Goal: Information Seeking & Learning: Learn about a topic

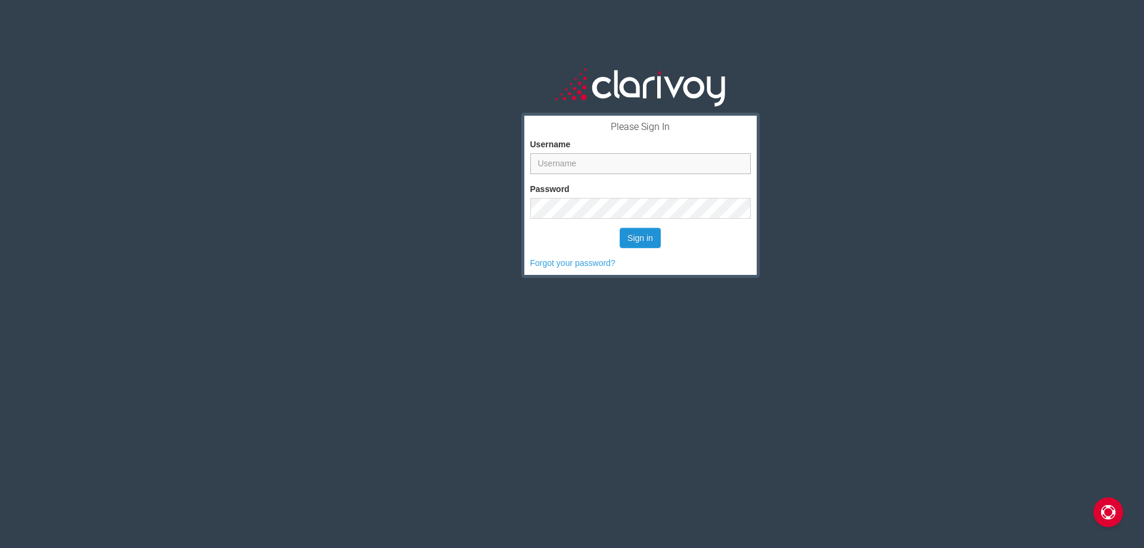
type input "christopher.hearl@sonicautomotive.com"
click at [638, 234] on button "Sign in" at bounding box center [640, 238] width 41 height 20
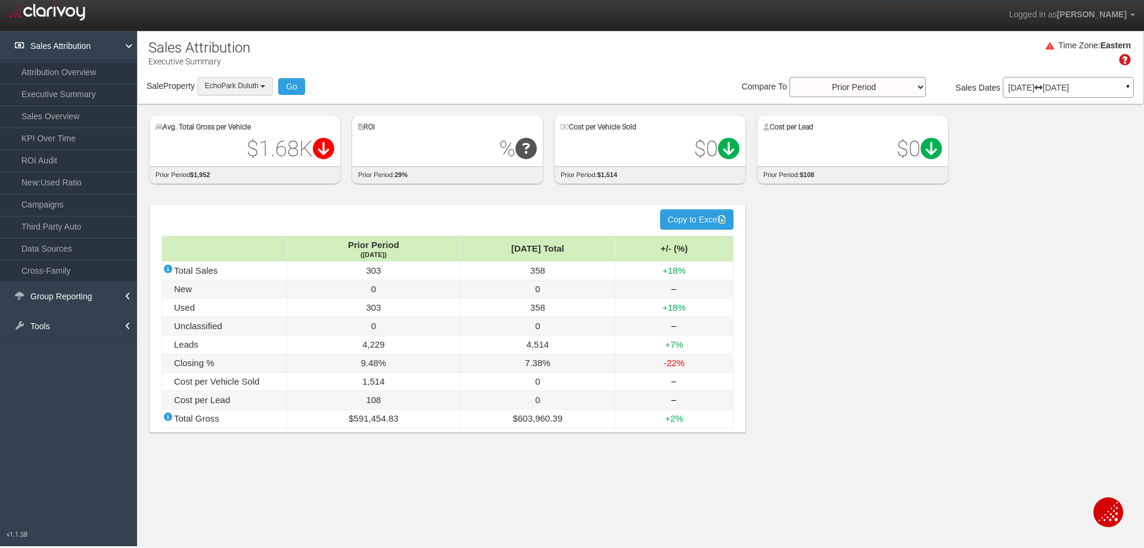
click at [250, 91] on button "EchoPark Duluth" at bounding box center [235, 86] width 76 height 18
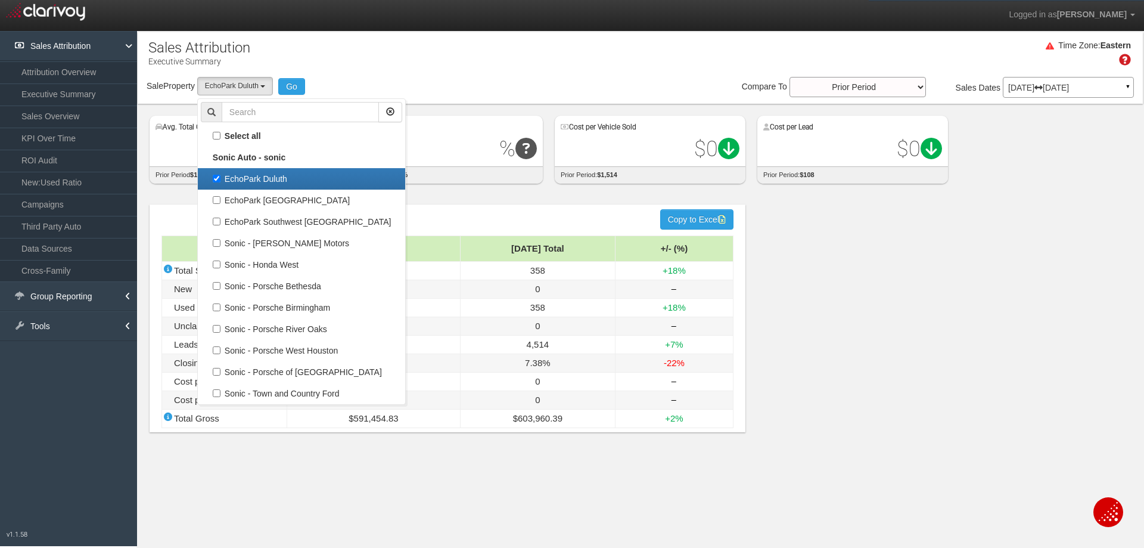
click at [217, 176] on label "EchoPark Duluth" at bounding box center [301, 178] width 201 height 15
click at [217, 176] on input "EchoPark Duluth" at bounding box center [217, 179] width 8 height 8
checkbox input "false"
select select
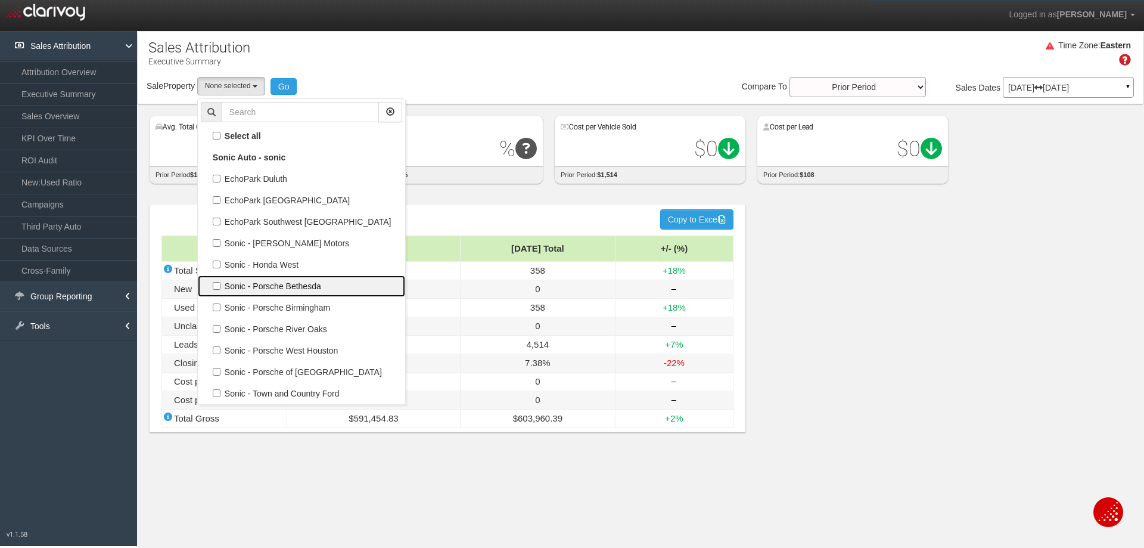
click at [217, 290] on label "Sonic - Porsche Bethesda" at bounding box center [301, 285] width 201 height 15
click at [217, 290] on input "Sonic - Porsche Bethesda" at bounding box center [217, 286] width 8 height 8
checkbox input "true"
select select "object:52"
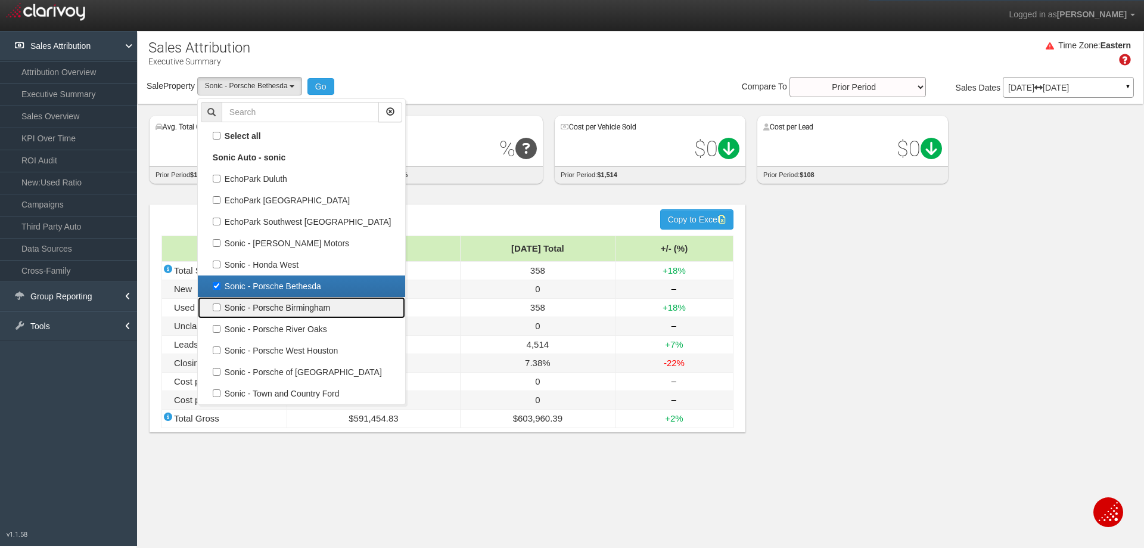
click at [220, 306] on label "Sonic - Porsche Birmingham" at bounding box center [301, 307] width 201 height 15
click at [220, 306] on input "Sonic - Porsche Birmingham" at bounding box center [217, 307] width 8 height 8
checkbox input "true"
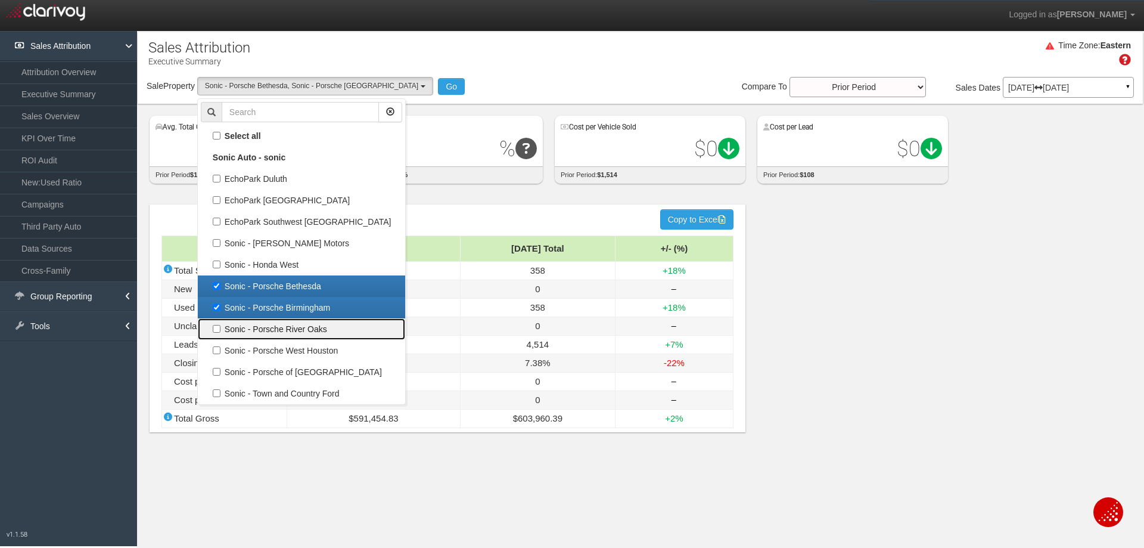
drag, startPoint x: 219, startPoint y: 326, endPoint x: 218, endPoint y: 332, distance: 6.1
click at [219, 326] on label "Sonic - Porsche River Oaks" at bounding box center [301, 328] width 201 height 15
click at [219, 326] on input "Sonic - Porsche River Oaks" at bounding box center [217, 329] width 8 height 8
checkbox input "true"
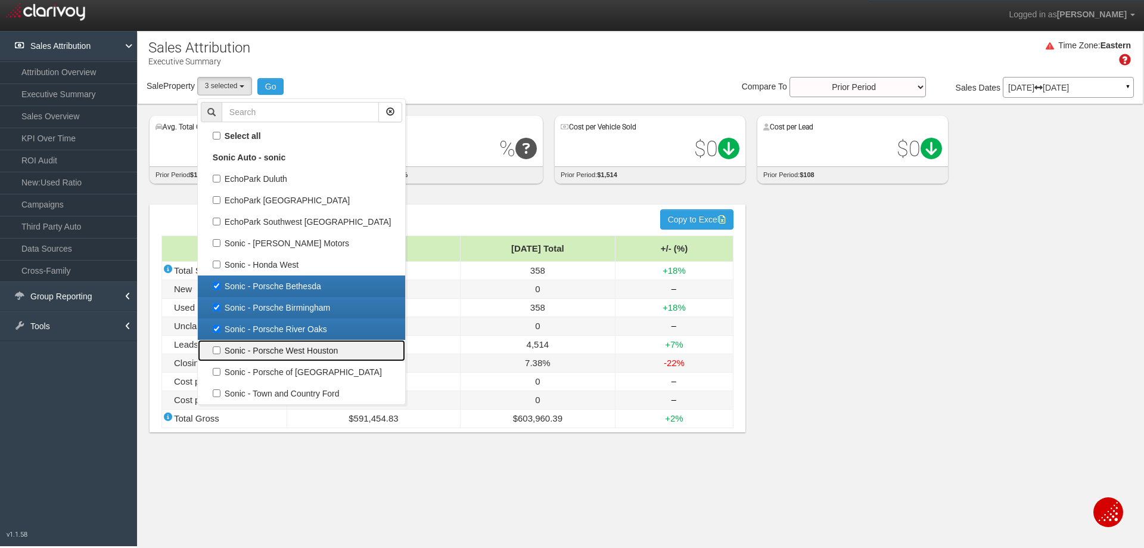
click at [217, 340] on link "Sonic - Porsche West Houston" at bounding box center [301, 350] width 207 height 21
click at [217, 349] on label "Sonic - Porsche West Houston" at bounding box center [301, 350] width 201 height 15
click at [217, 349] on input "Sonic - Porsche West Houston" at bounding box center [217, 350] width 8 height 8
checkbox input "true"
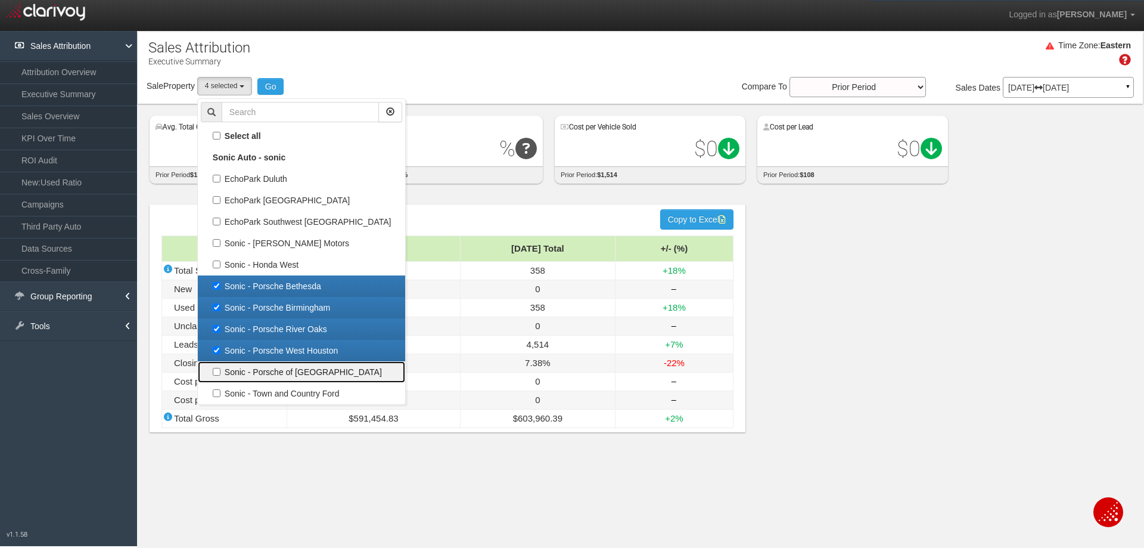
click at [217, 371] on label "Sonic - Porsche of [GEOGRAPHIC_DATA]" at bounding box center [301, 371] width 201 height 15
click at [217, 371] on input "Sonic - Porsche of [GEOGRAPHIC_DATA]" at bounding box center [217, 372] width 8 height 8
checkbox input "true"
click at [273, 85] on button "Go" at bounding box center [270, 86] width 27 height 17
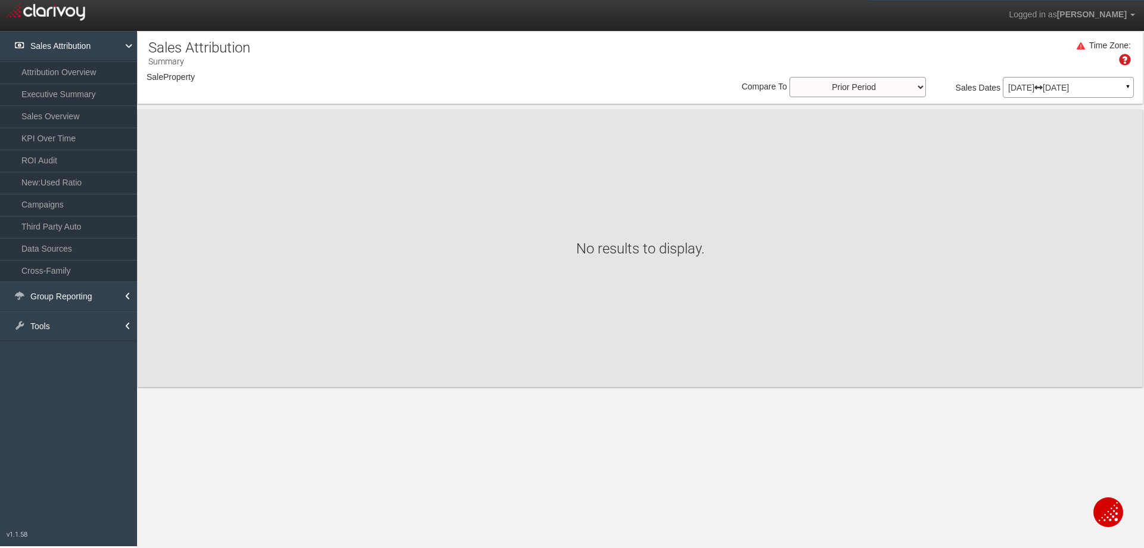
click at [0, 0] on div "× Getting Executive Summary Data..." at bounding box center [0, 0] width 0 height 0
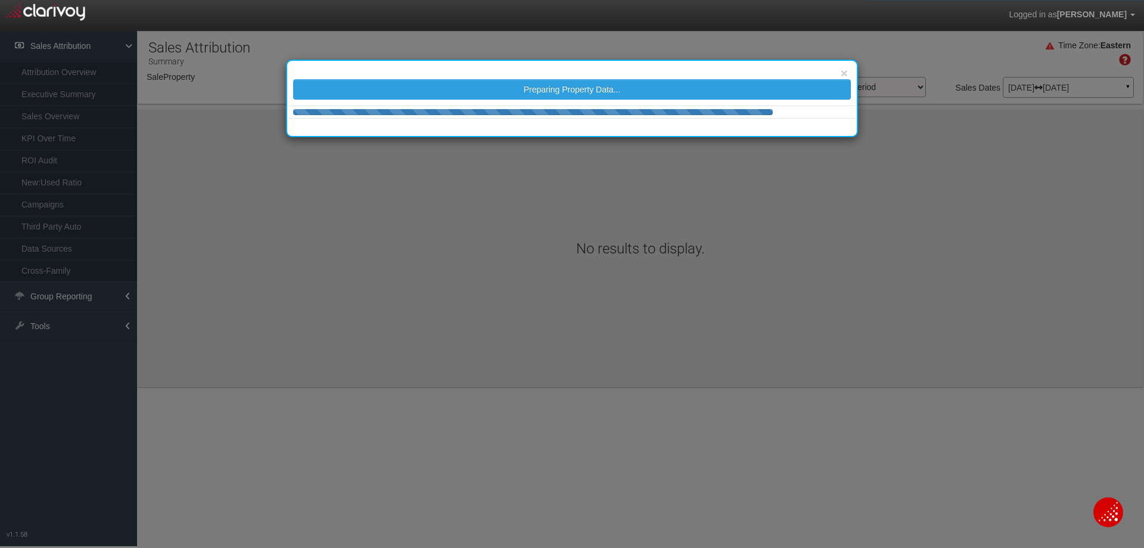
select select "object:272"
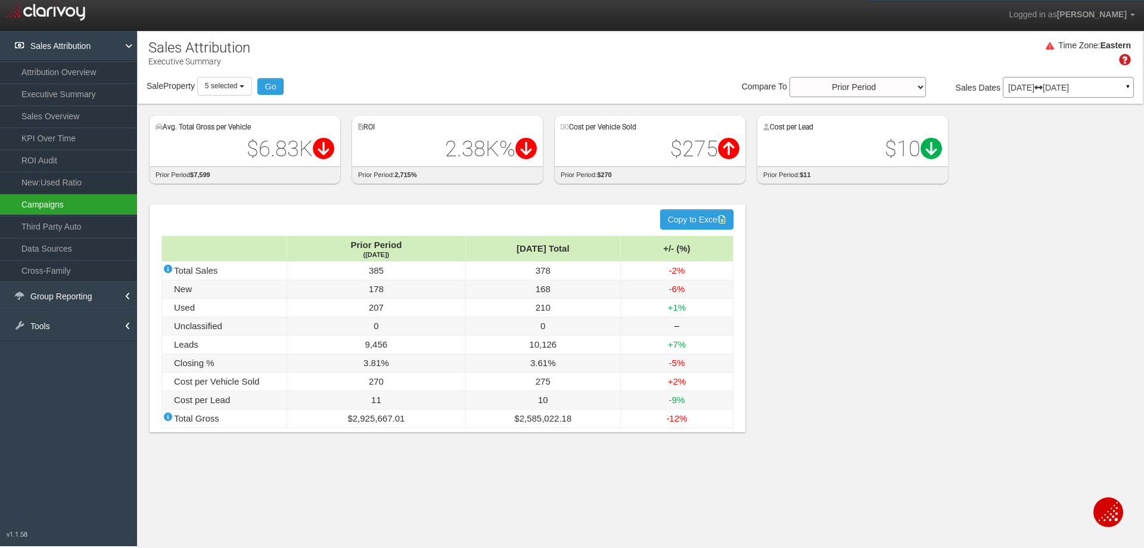
click at [66, 205] on link "Campaigns" at bounding box center [68, 204] width 137 height 21
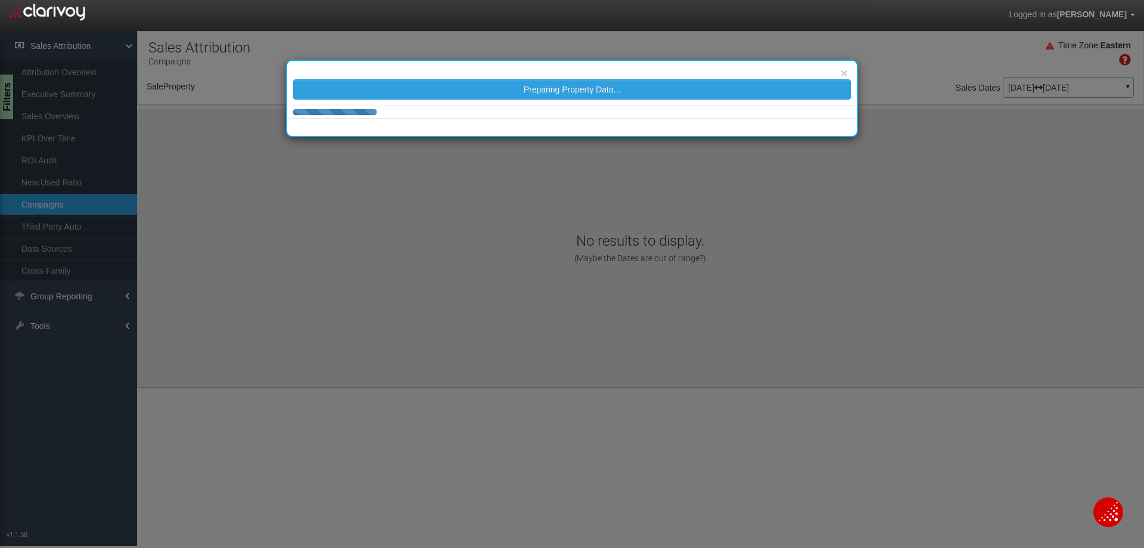
select select "object:355"
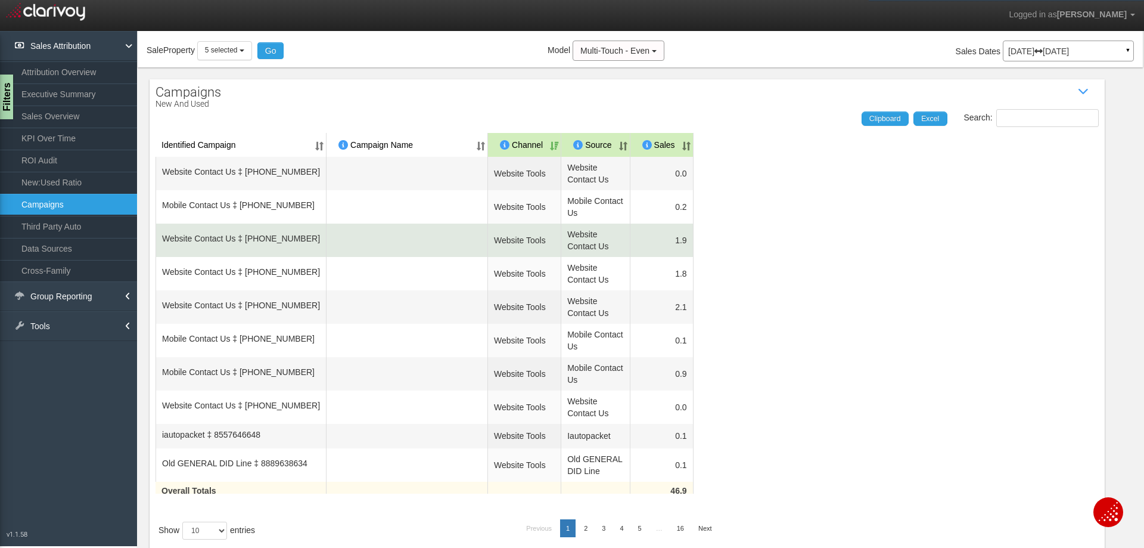
scroll to position [79, 0]
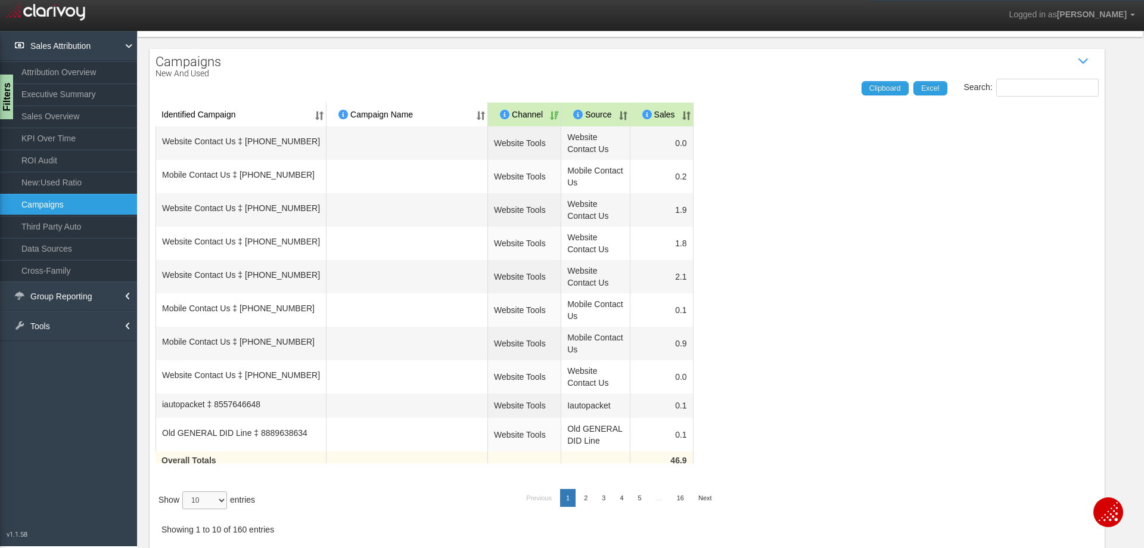
click at [213, 497] on select "10 25 50 100" at bounding box center [204, 500] width 45 height 18
select select "100"
click at [184, 509] on select "10 25 50 100" at bounding box center [204, 500] width 45 height 18
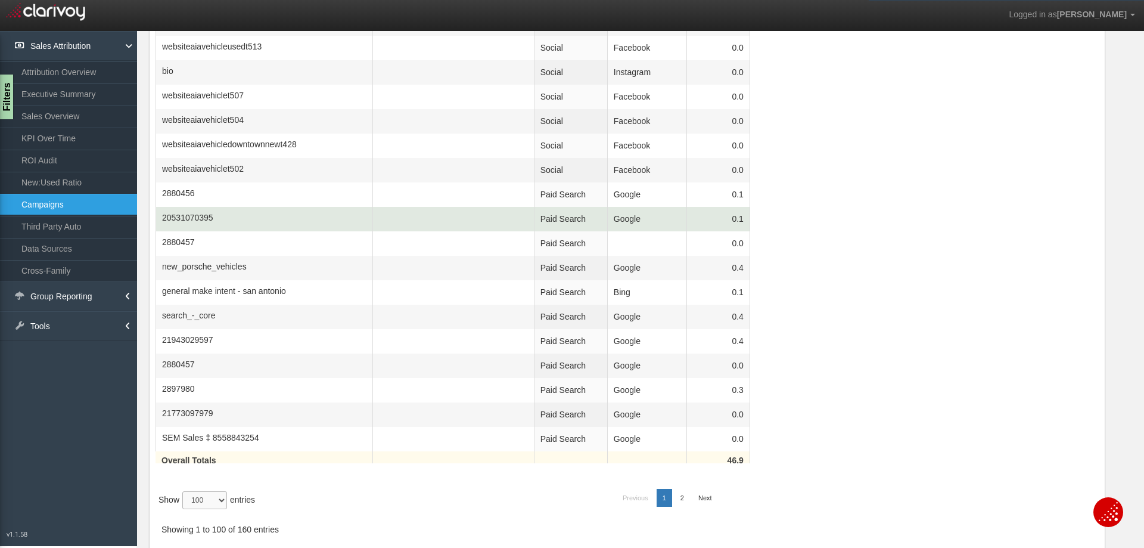
scroll to position [2480, 0]
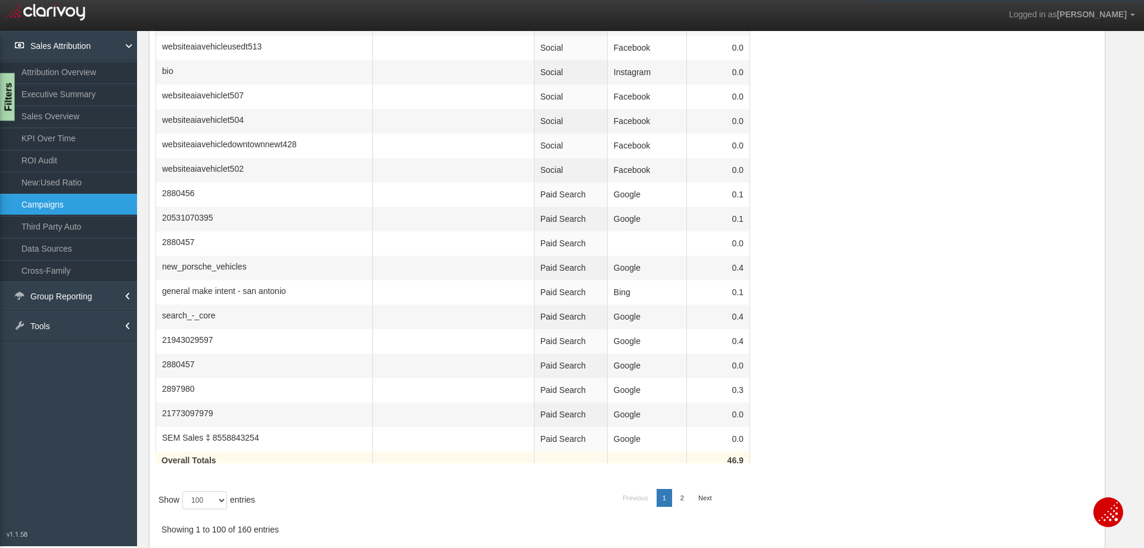
click at [7, 98] on div "Filters" at bounding box center [7, 97] width 15 height 48
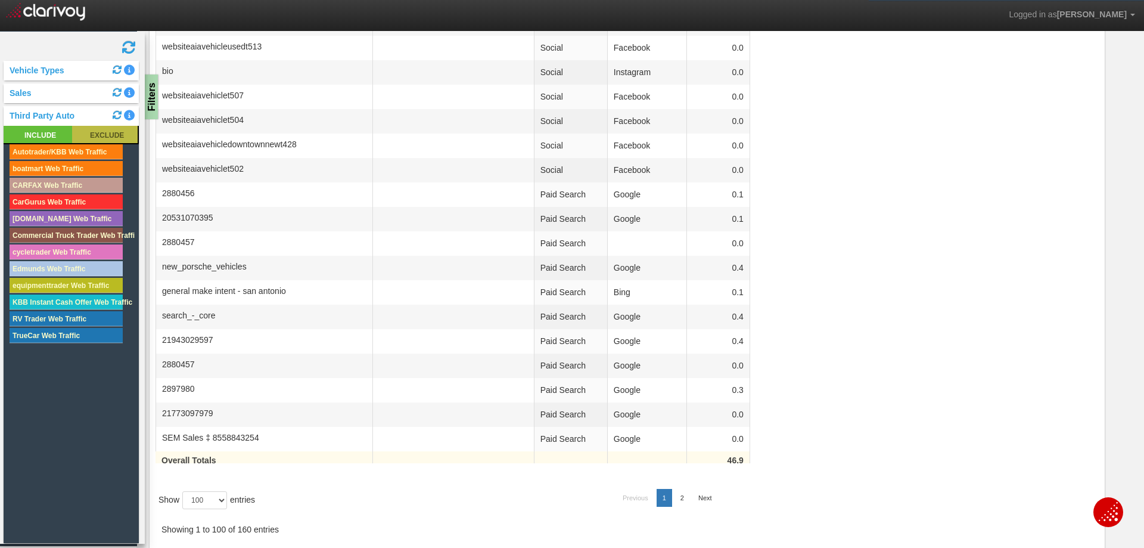
click at [112, 134] on rect at bounding box center [105, 134] width 66 height 17
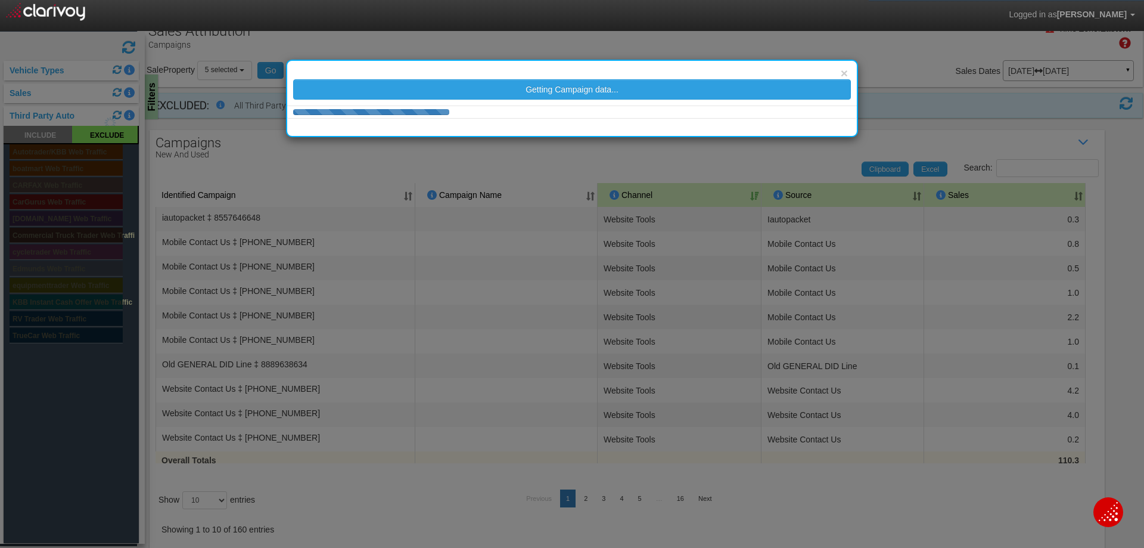
scroll to position [17, 0]
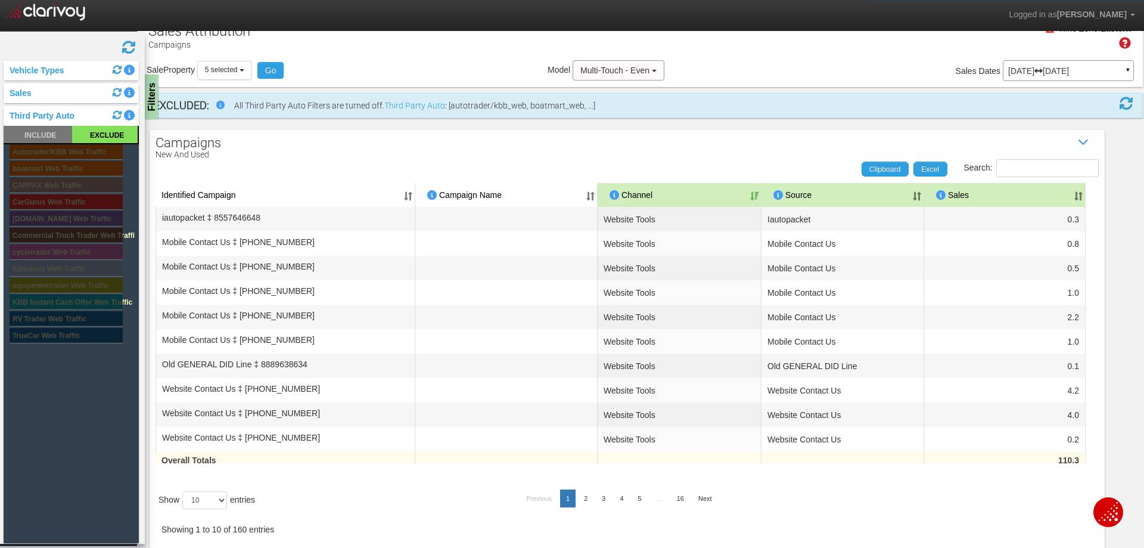
click at [750, 195] on th "Channel" at bounding box center [680, 195] width 164 height 24
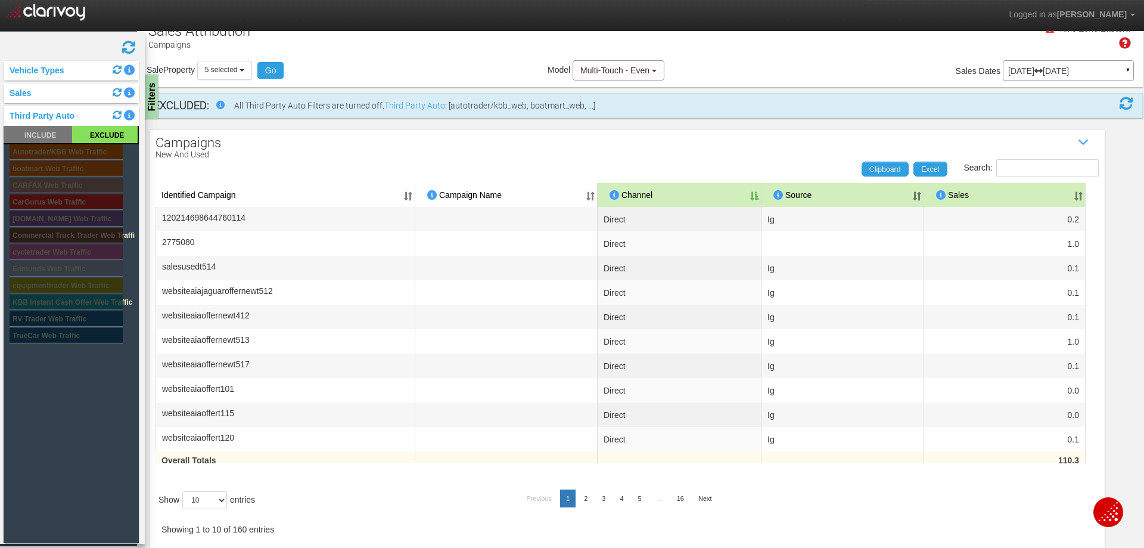
click at [750, 195] on th "Channel" at bounding box center [680, 195] width 164 height 24
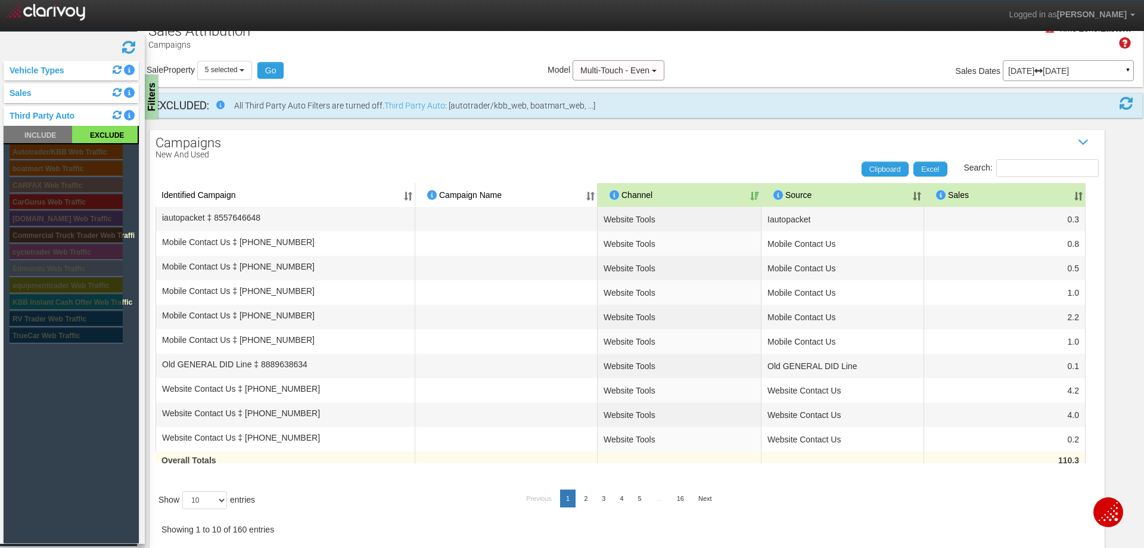
click at [673, 190] on th "Channel" at bounding box center [680, 195] width 164 height 24
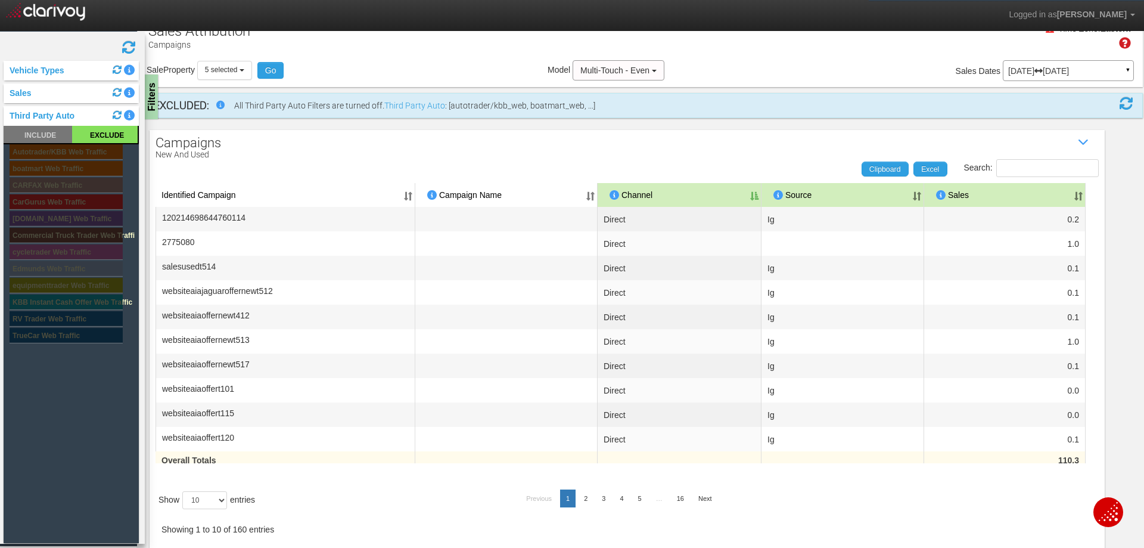
drag, startPoint x: 673, startPoint y: 190, endPoint x: 650, endPoint y: 195, distance: 23.7
click at [650, 195] on th "Channel" at bounding box center [680, 195] width 164 height 24
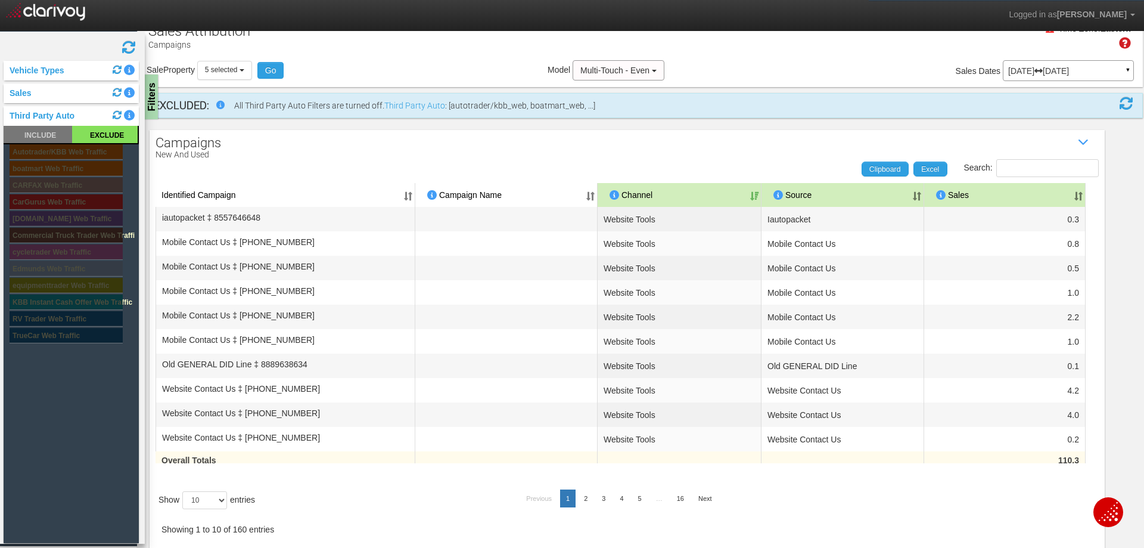
click at [44, 93] on div "Sales" at bounding box center [71, 93] width 135 height 20
drag, startPoint x: 43, startPoint y: 97, endPoint x: 25, endPoint y: 96, distance: 18.5
click at [42, 97] on div "Sales" at bounding box center [71, 93] width 135 height 20
click at [14, 96] on link "Sales" at bounding box center [18, 93] width 28 height 10
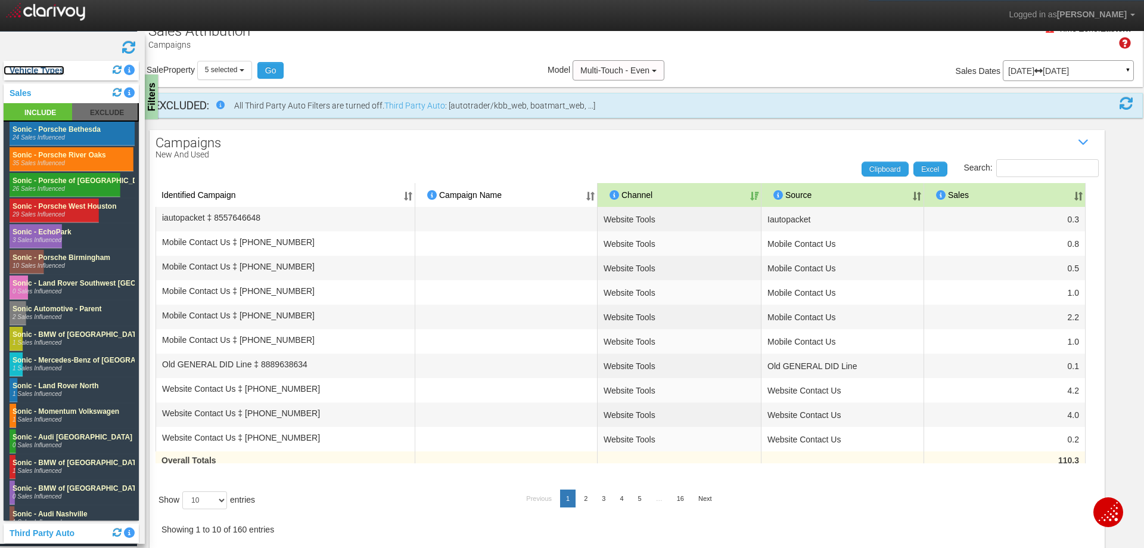
click at [48, 71] on link "Vehicle Types" at bounding box center [34, 71] width 61 height 10
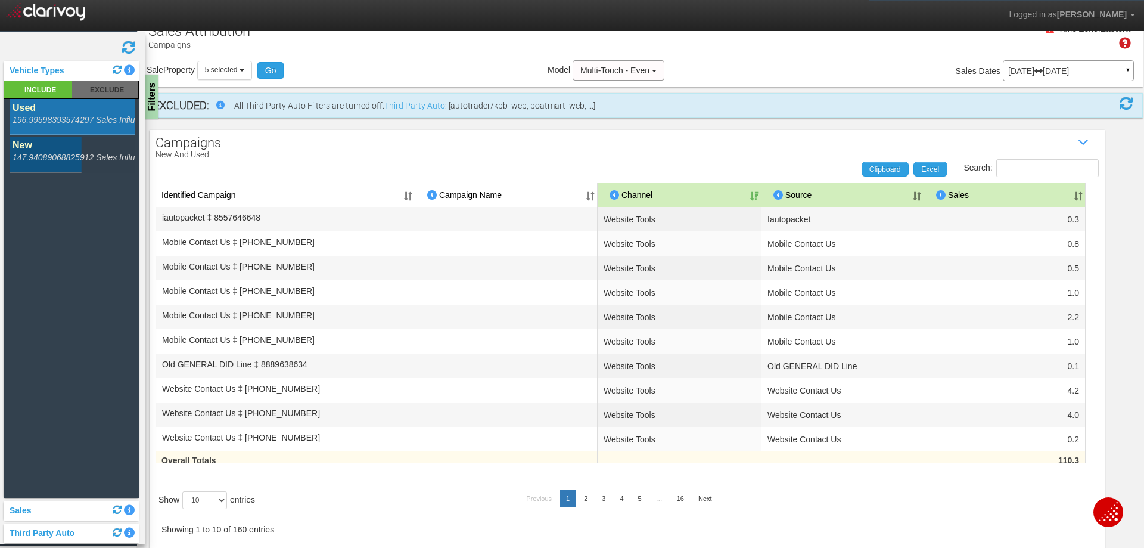
click at [92, 157] on rect at bounding box center [72, 154] width 125 height 36
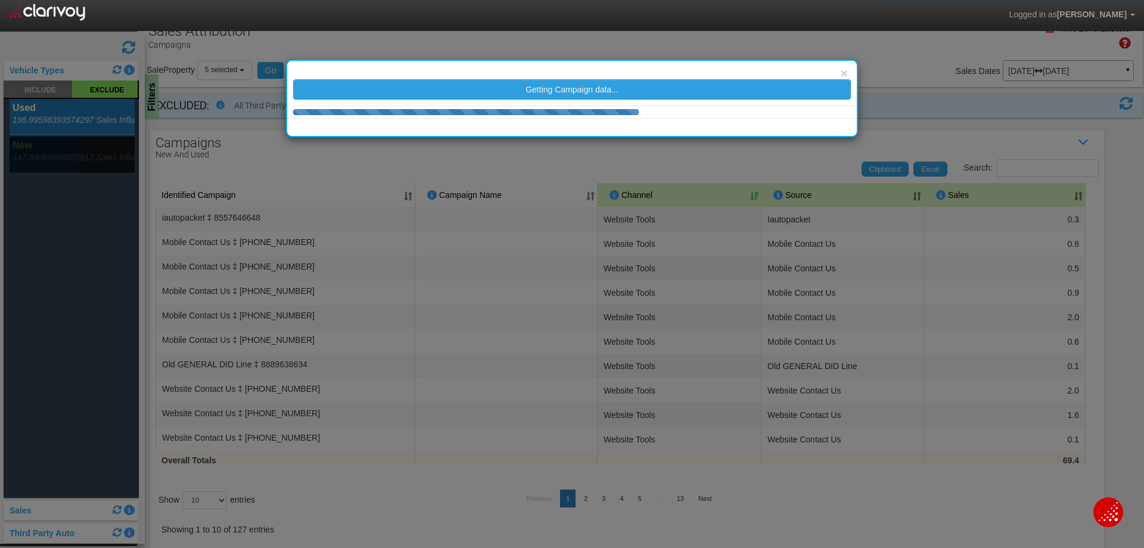
click at [89, 125] on body "Logged in as [PERSON_NAME] Edit Profile Change Password Signout Campaigns Sourc…" at bounding box center [572, 289] width 1144 height 579
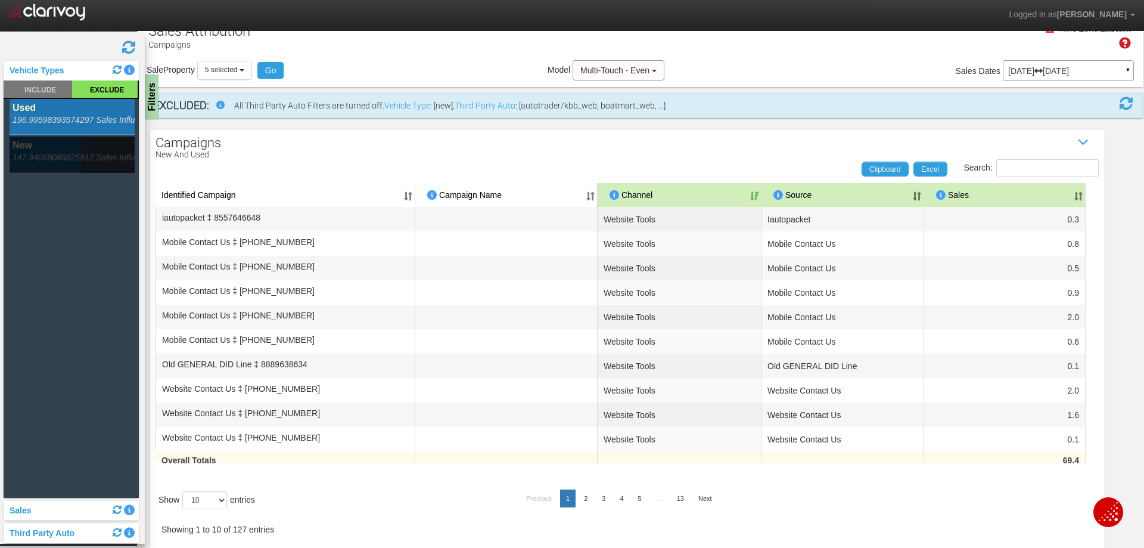
click at [88, 120] on rect at bounding box center [72, 117] width 125 height 36
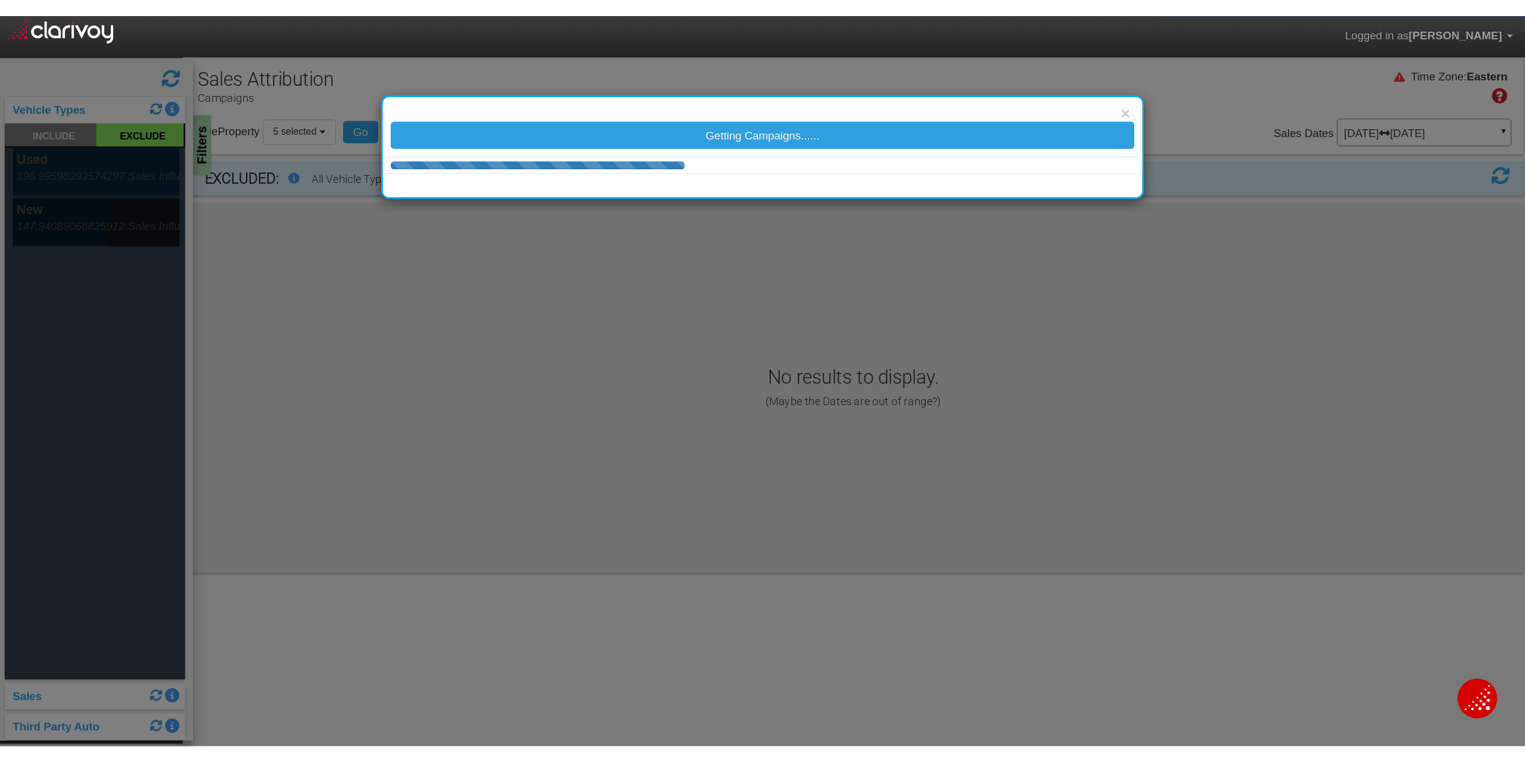
scroll to position [0, 0]
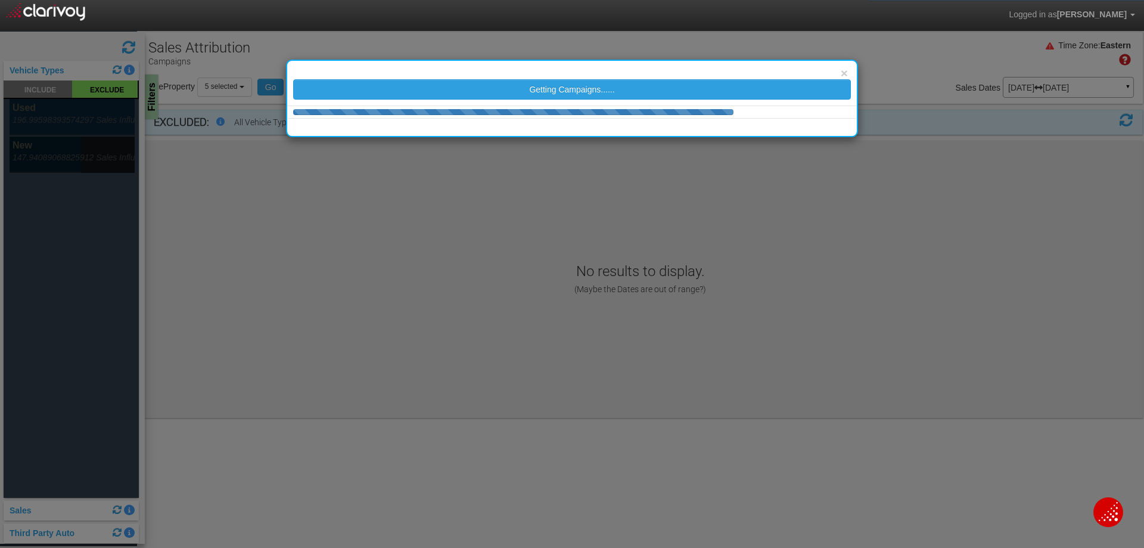
click at [74, 153] on div "× Getting Campaigns......" at bounding box center [572, 274] width 1144 height 548
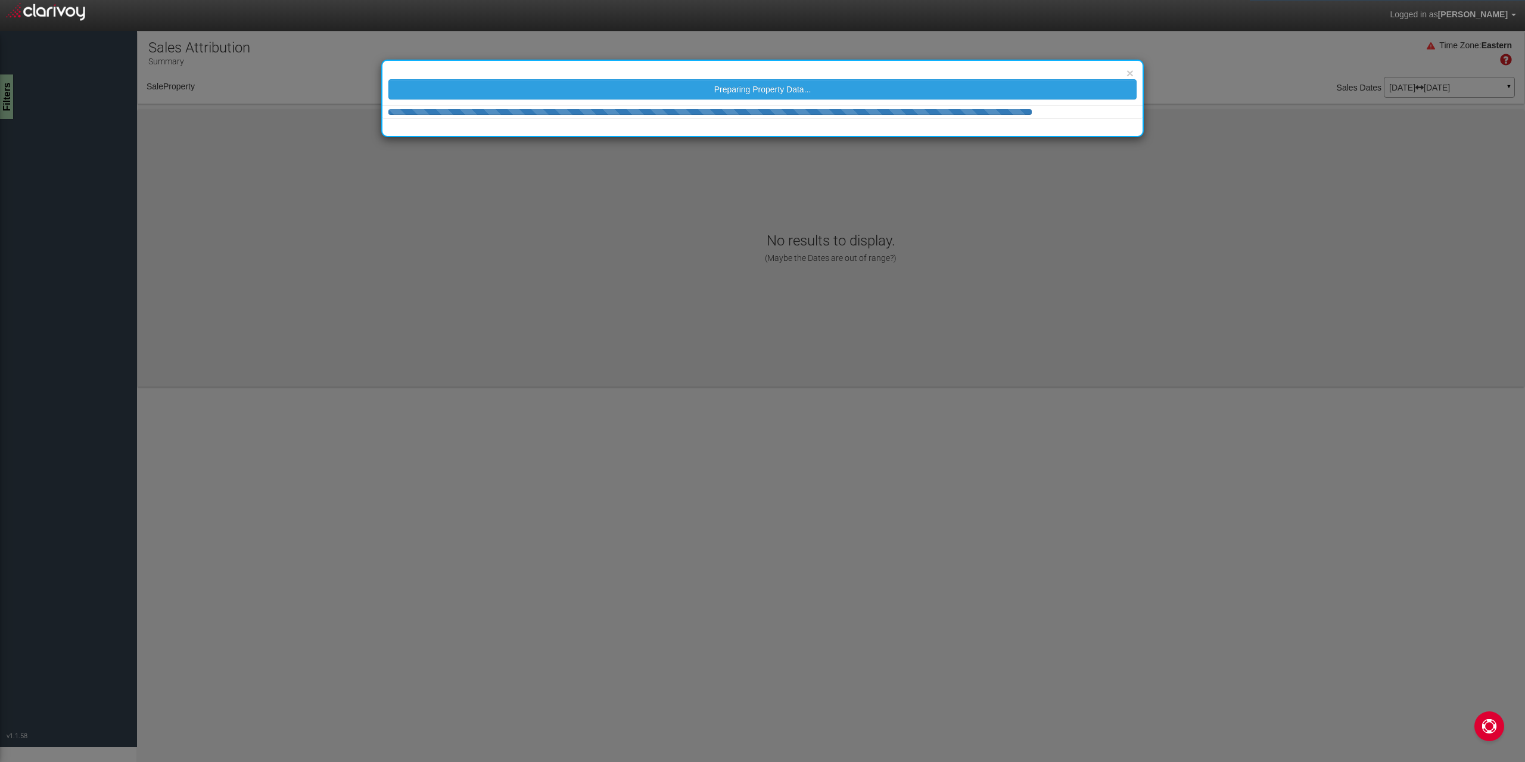
select select "object:38"
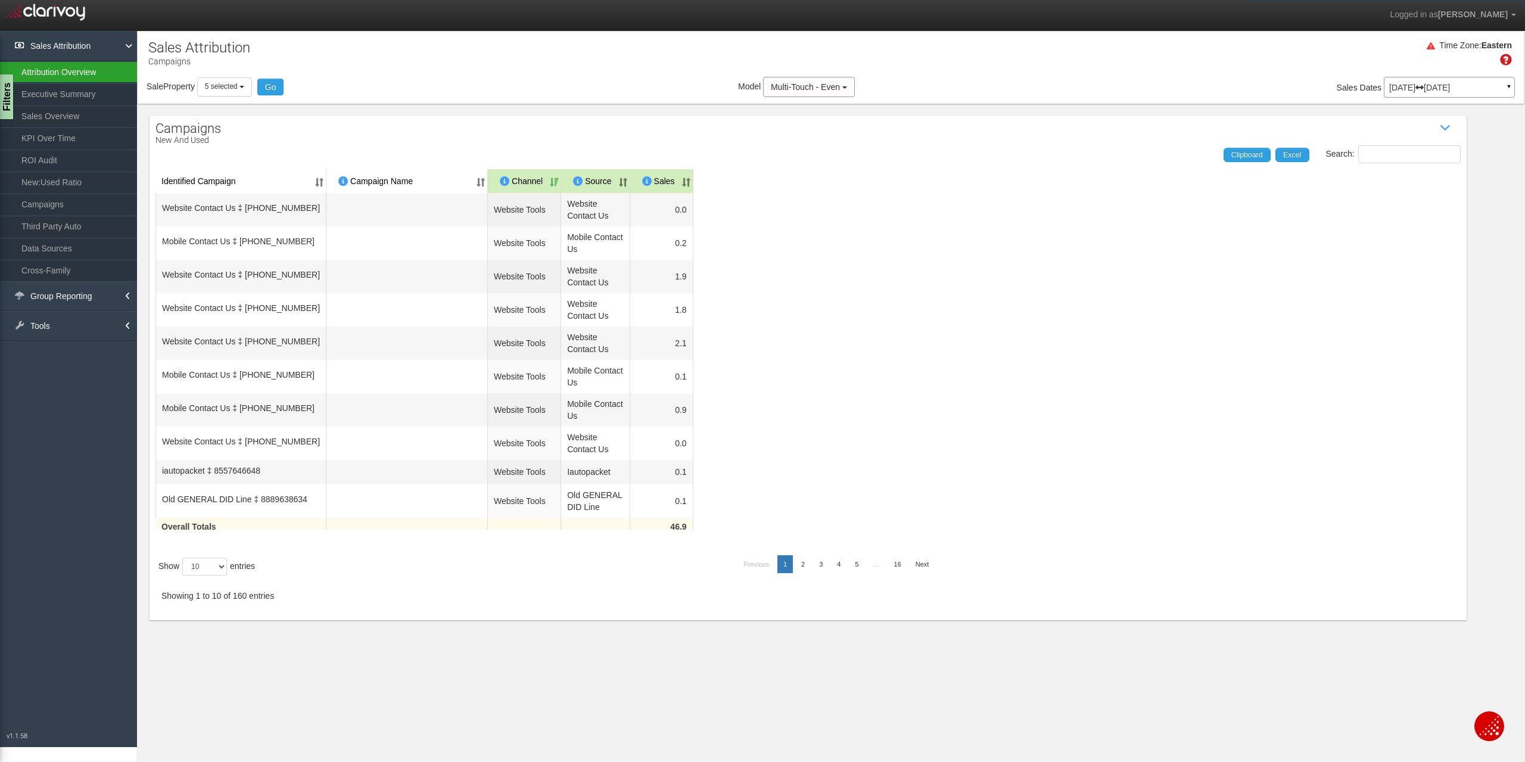
click at [58, 70] on link "Attribution Overview" at bounding box center [68, 71] width 137 height 21
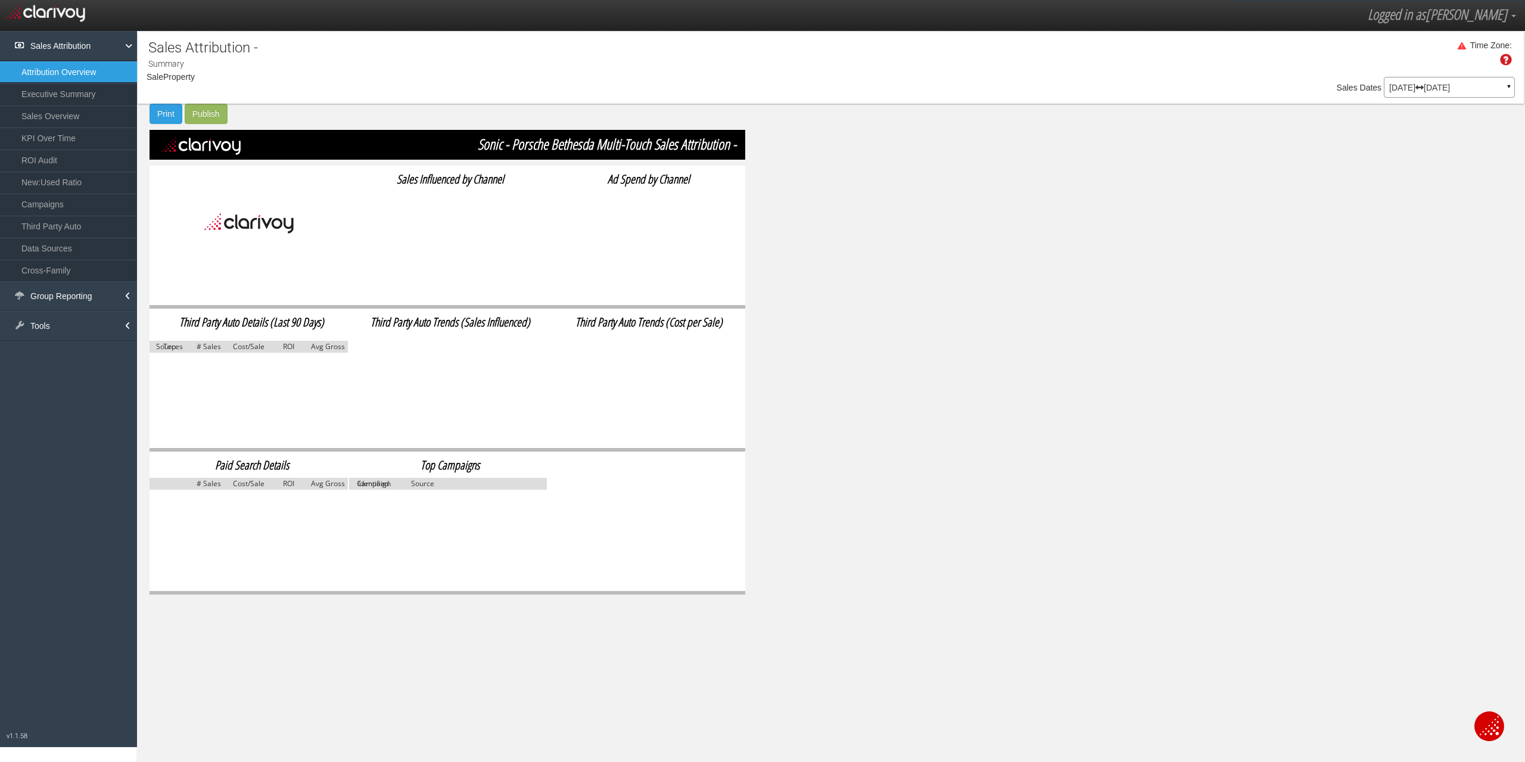
select select "object:240"
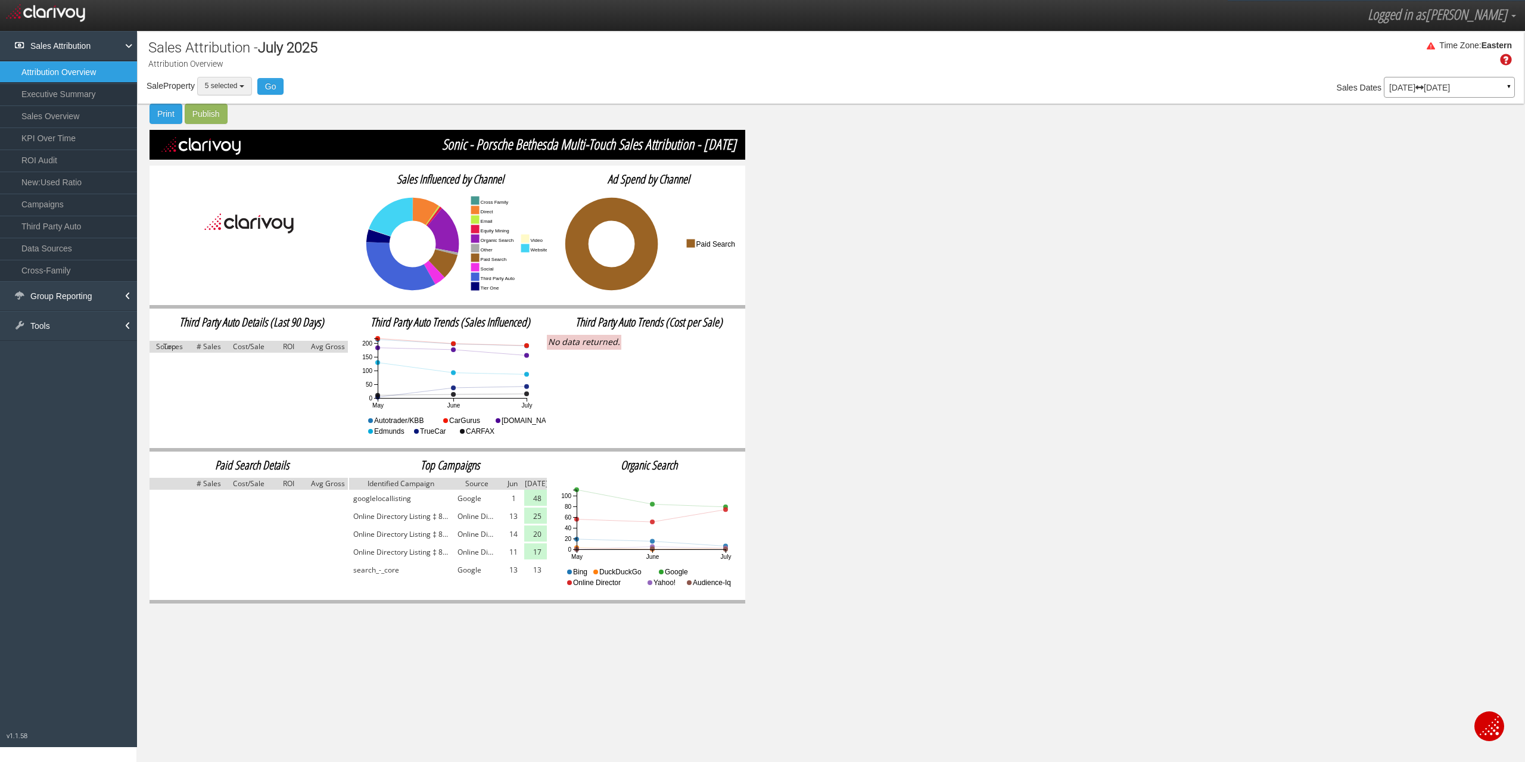
click at [244, 85] on b "button" at bounding box center [242, 86] width 5 height 2
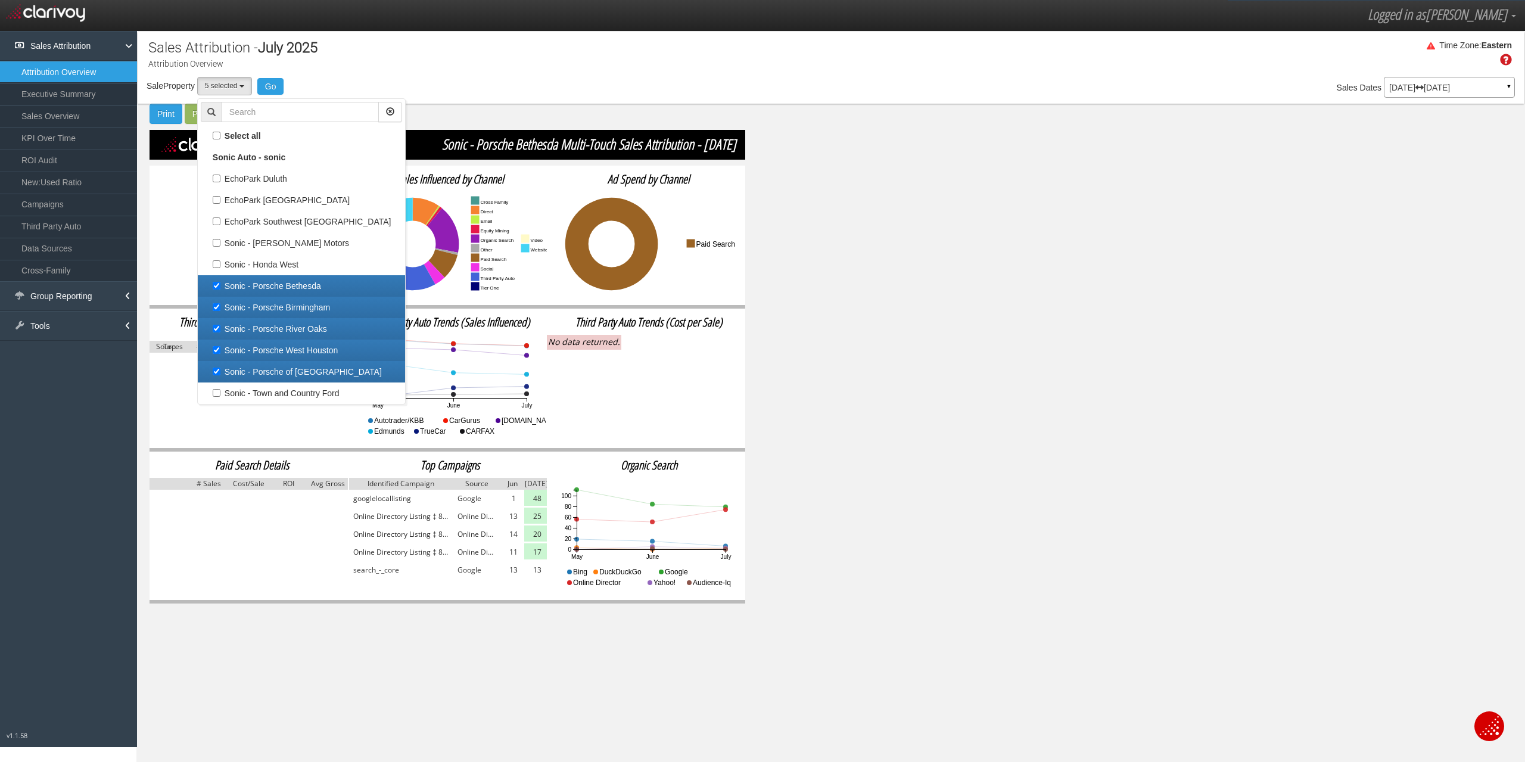
click at [264, 289] on label "Sonic - Porsche Bethesda" at bounding box center [301, 285] width 201 height 15
click at [220, 289] on input "Sonic - Porsche Bethesda" at bounding box center [217, 286] width 8 height 8
checkbox input "false"
select select "object:241"
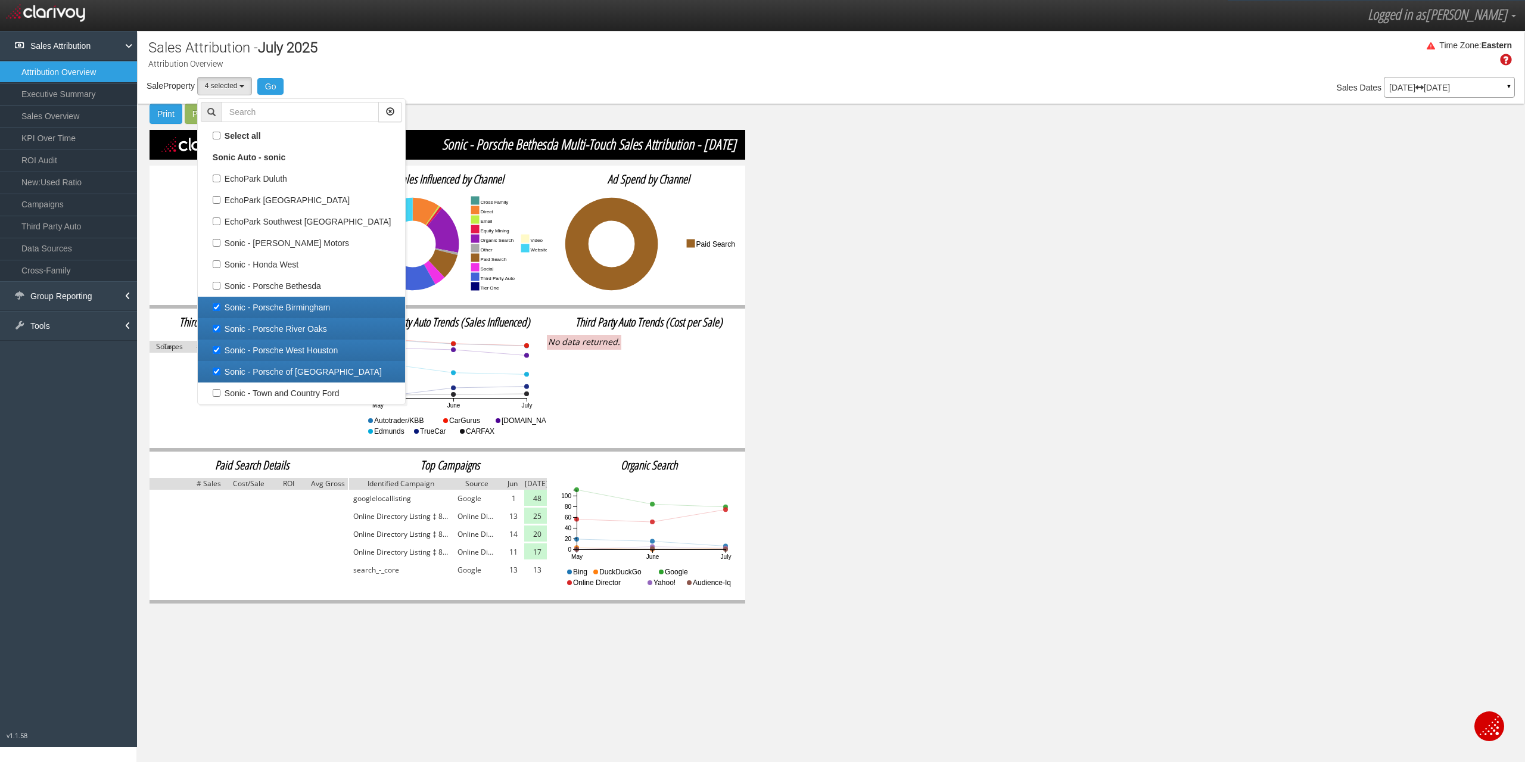
click at [259, 303] on label "Sonic - Porsche Birmingham" at bounding box center [301, 307] width 201 height 15
click at [220, 303] on input "Sonic - Porsche Birmingham" at bounding box center [217, 307] width 8 height 8
checkbox input "false"
select select "object:242"
click at [258, 324] on label "Sonic - Porsche River Oaks" at bounding box center [301, 328] width 201 height 15
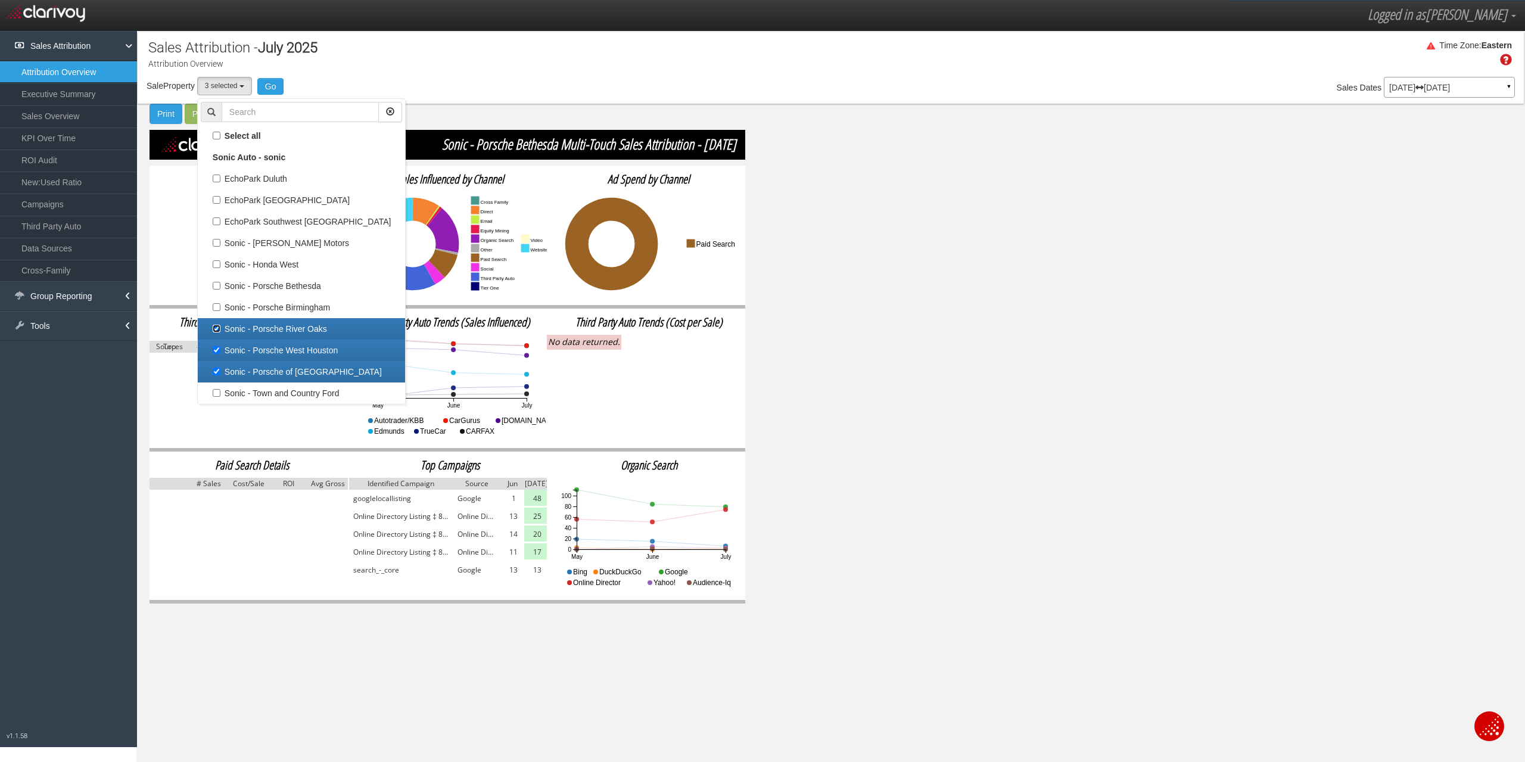
click at [220, 325] on input "Sonic - Porsche River Oaks" at bounding box center [217, 329] width 8 height 8
checkbox input "false"
select select "object:243"
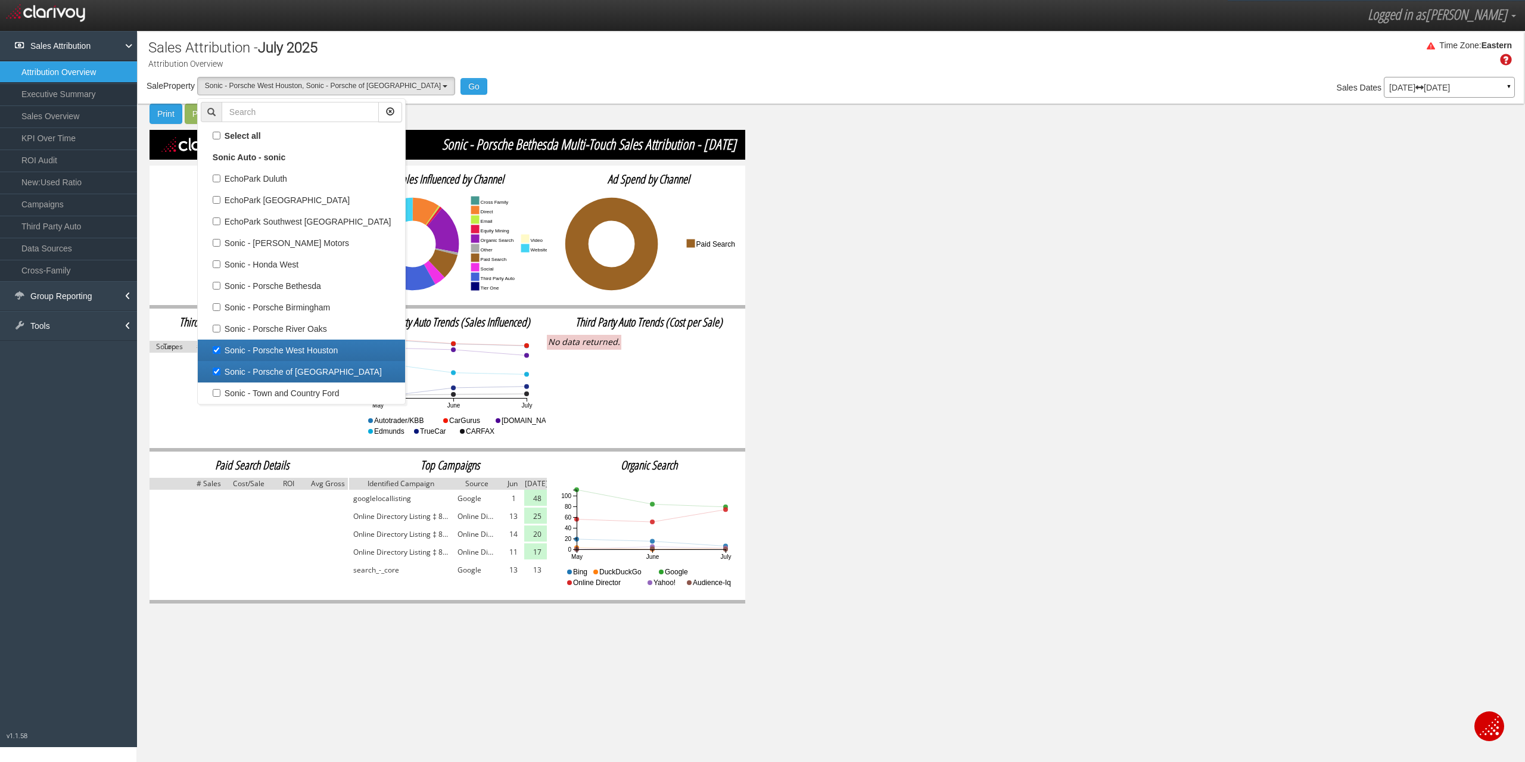
click at [257, 346] on label "Sonic - Porsche West Houston" at bounding box center [301, 350] width 201 height 15
click at [220, 346] on input "Sonic - Porsche West Houston" at bounding box center [217, 350] width 8 height 8
checkbox input "false"
select select "object:244"
click at [258, 374] on label "Sonic - Porsche of [GEOGRAPHIC_DATA]" at bounding box center [301, 371] width 201 height 15
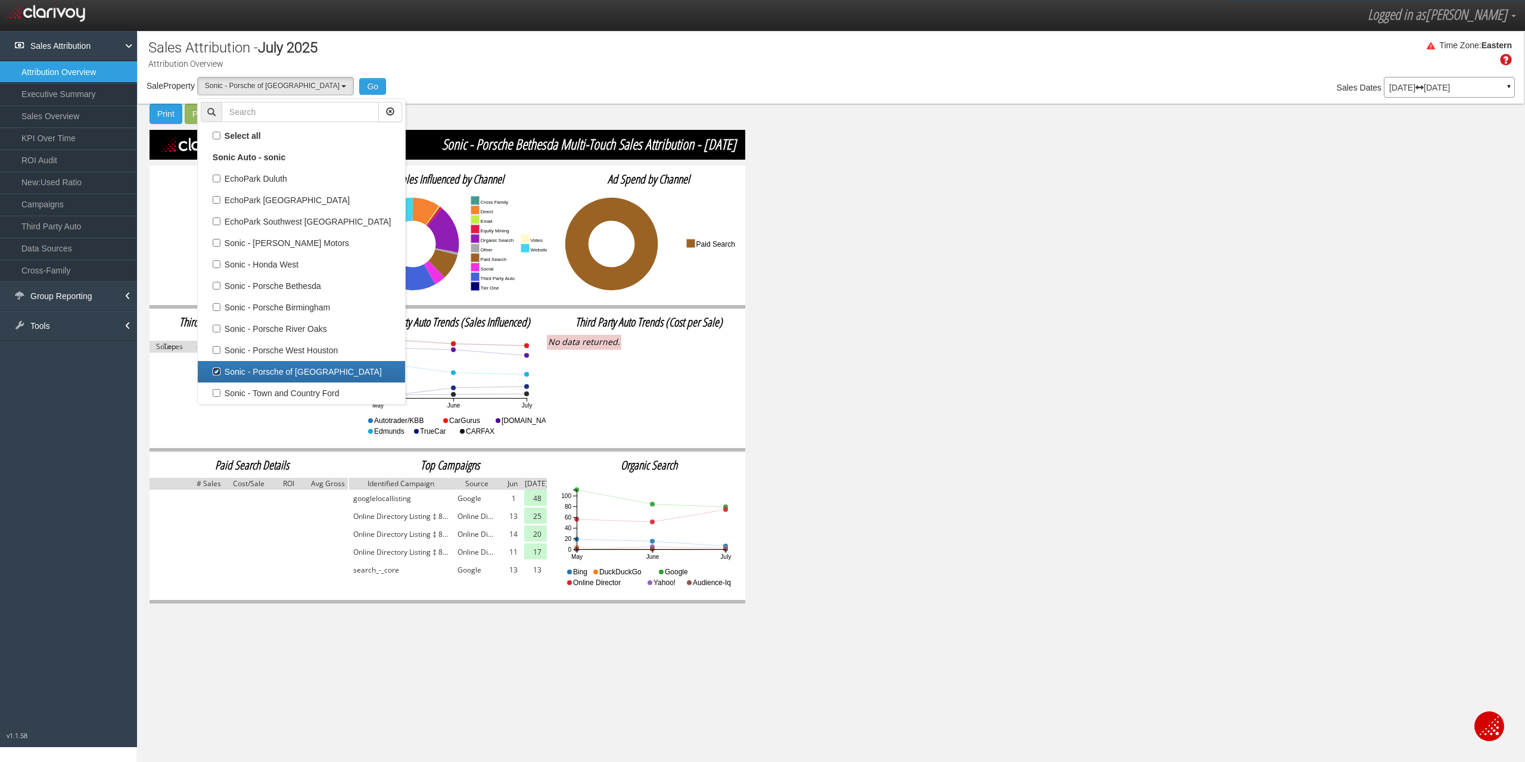
click at [220, 374] on input "Sonic - Porsche of [GEOGRAPHIC_DATA]" at bounding box center [217, 372] width 8 height 8
checkbox input "false"
select select
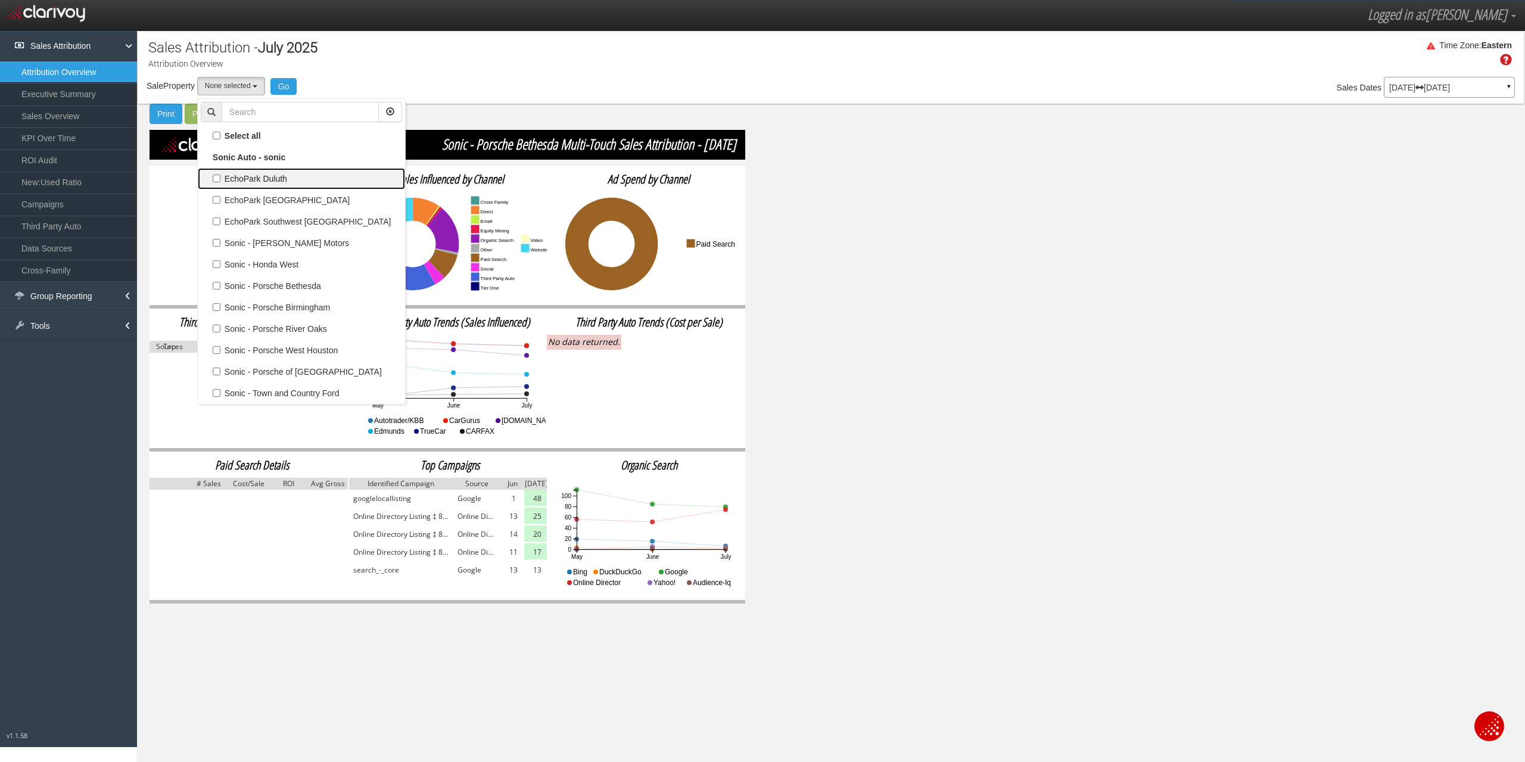
click at [247, 176] on label "EchoPark Duluth" at bounding box center [301, 178] width 201 height 15
click at [220, 176] on input "EchoPark Duluth" at bounding box center [217, 179] width 8 height 8
checkbox input "true"
select select "object:235"
click at [296, 85] on button "Go" at bounding box center [291, 86] width 27 height 17
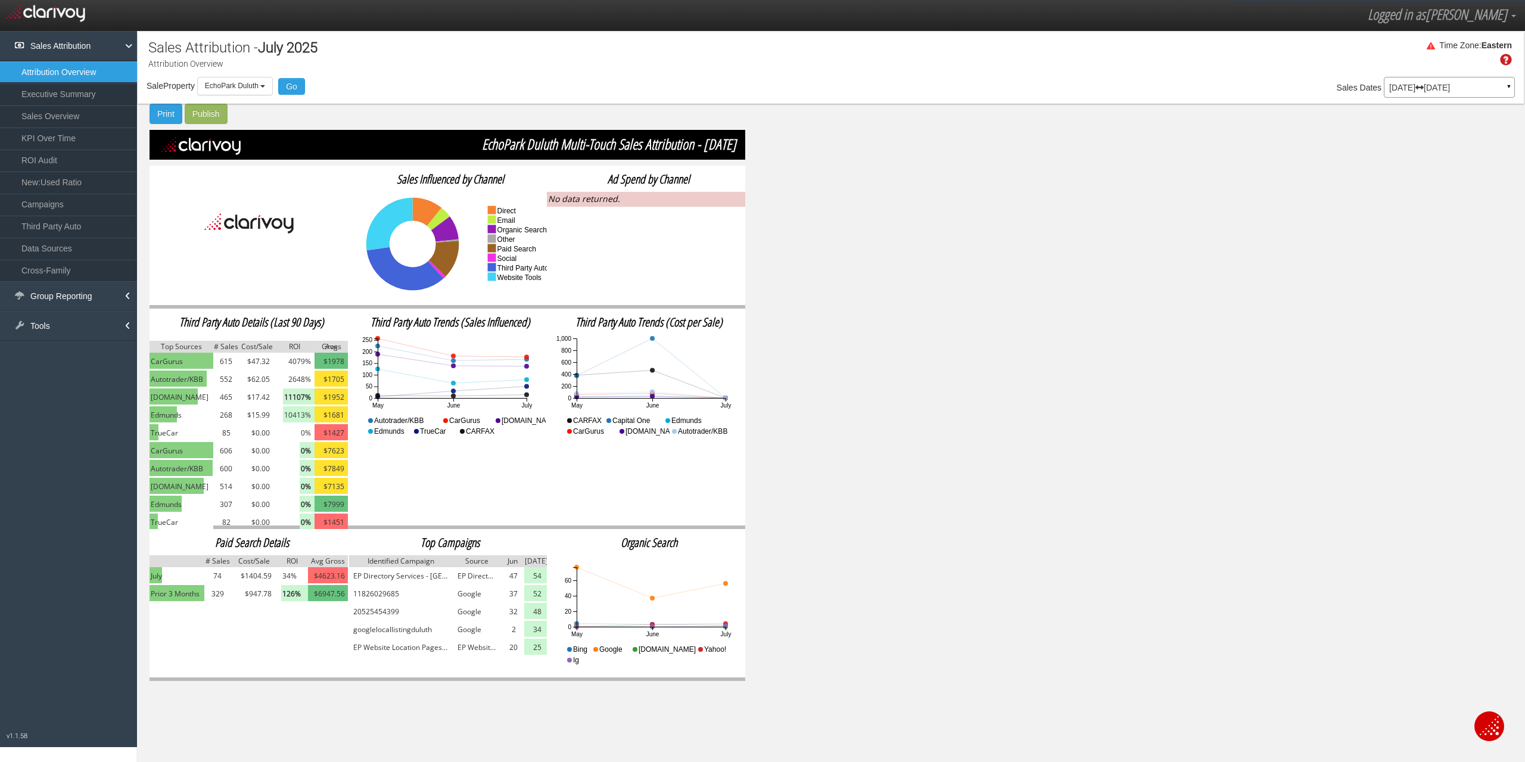
click at [454, 546] on h2 "Top Campaigns" at bounding box center [450, 542] width 198 height 13
click at [910, 533] on div "Sales Attribution - [DATE] Attribution Overview Time Zone: Eastern Sale Propert…" at bounding box center [830, 356] width 1389 height 651
click at [480, 561] on span "Source" at bounding box center [477, 561] width 48 height 0
click at [249, 82] on span "EchoPark Duluth" at bounding box center [232, 86] width 54 height 8
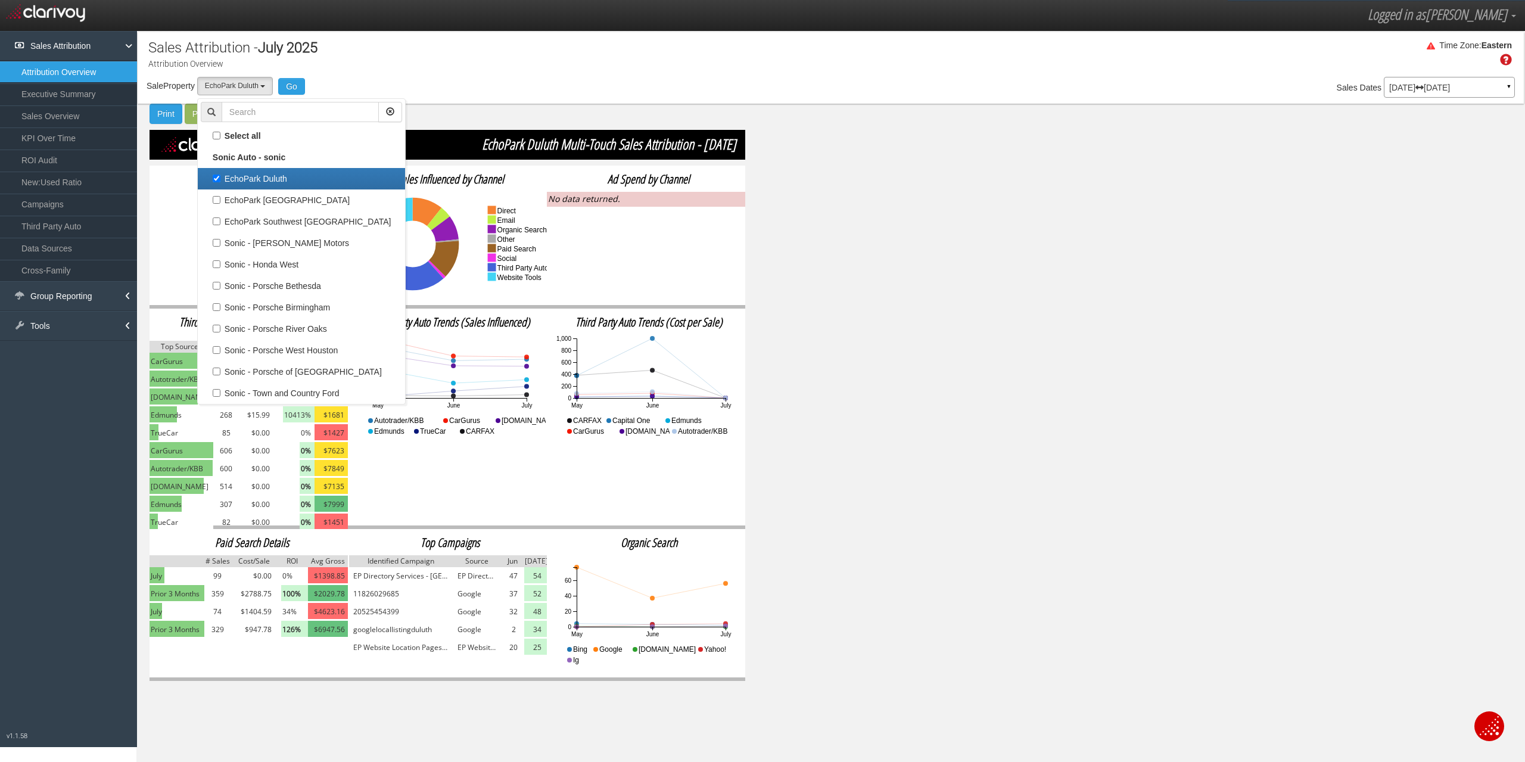
click at [917, 251] on div "Sales Attribution - [DATE] Attribution Overview Time Zone: Eastern Sale Propert…" at bounding box center [830, 356] width 1389 height 651
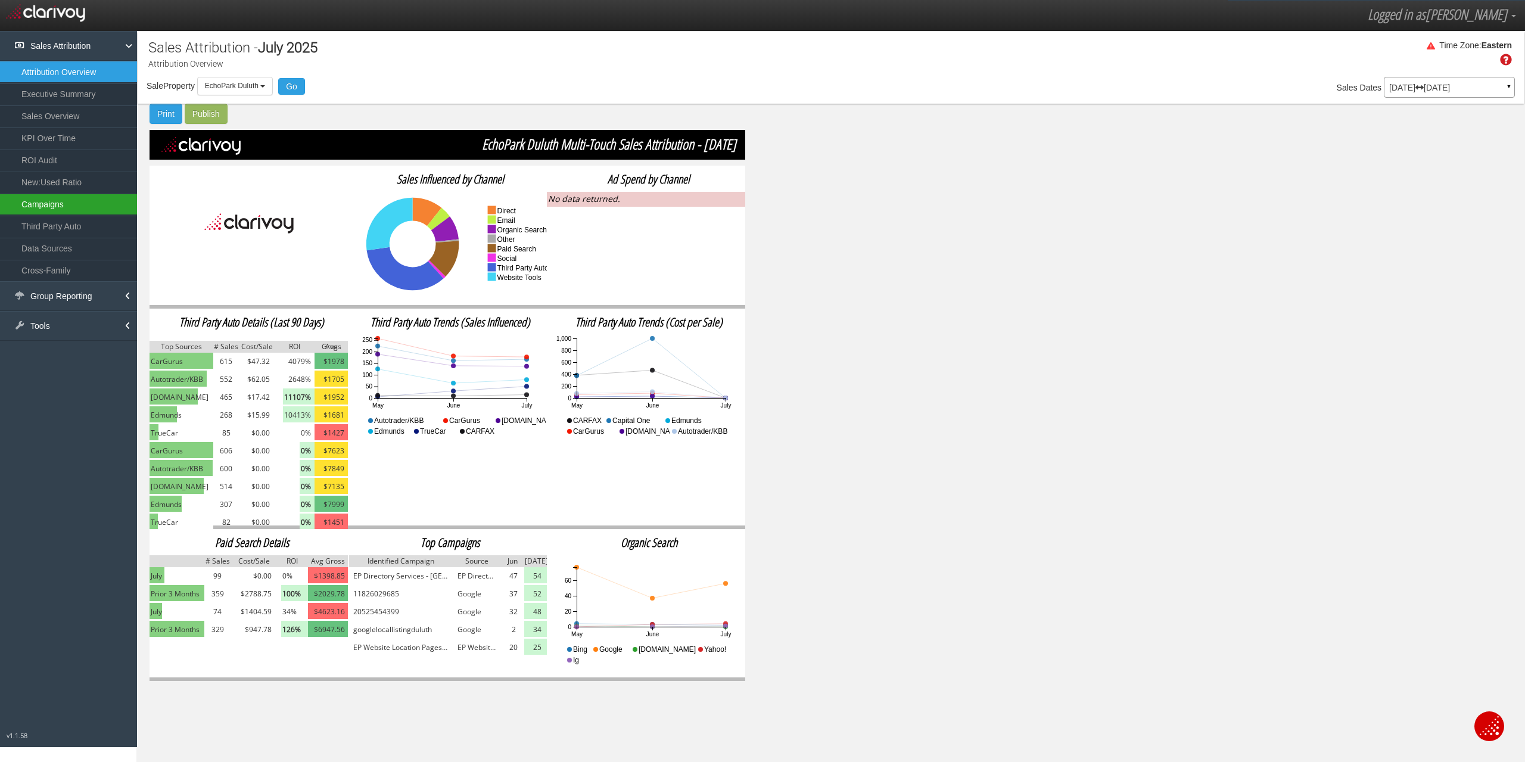
click at [66, 203] on link "Campaigns" at bounding box center [68, 204] width 137 height 21
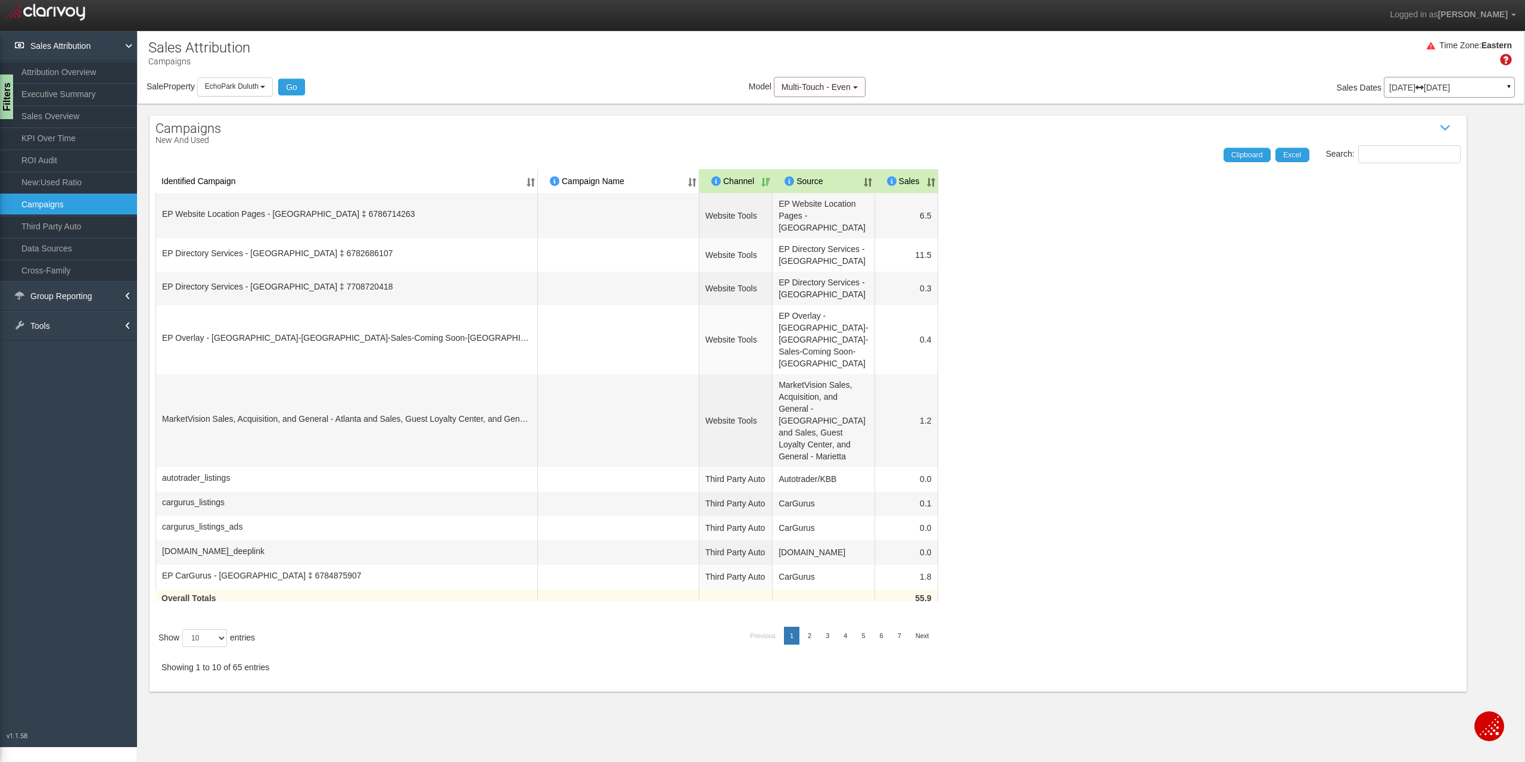
scroll to position [16, 0]
click at [1019, 617] on table "Identified Campaign Campaign Name Dealer/Vendor Channel Source Sales EP Website…" at bounding box center [808, 393] width 1305 height 448
drag, startPoint x: 1052, startPoint y: 294, endPoint x: 1164, endPoint y: 175, distance: 163.5
click at [1054, 292] on table "Identified Campaign Campaign Name Dealer/Vendor Channel Source Sales EP Website…" at bounding box center [808, 393] width 1305 height 448
click at [212, 647] on select "10 25 50 100" at bounding box center [204, 638] width 45 height 18
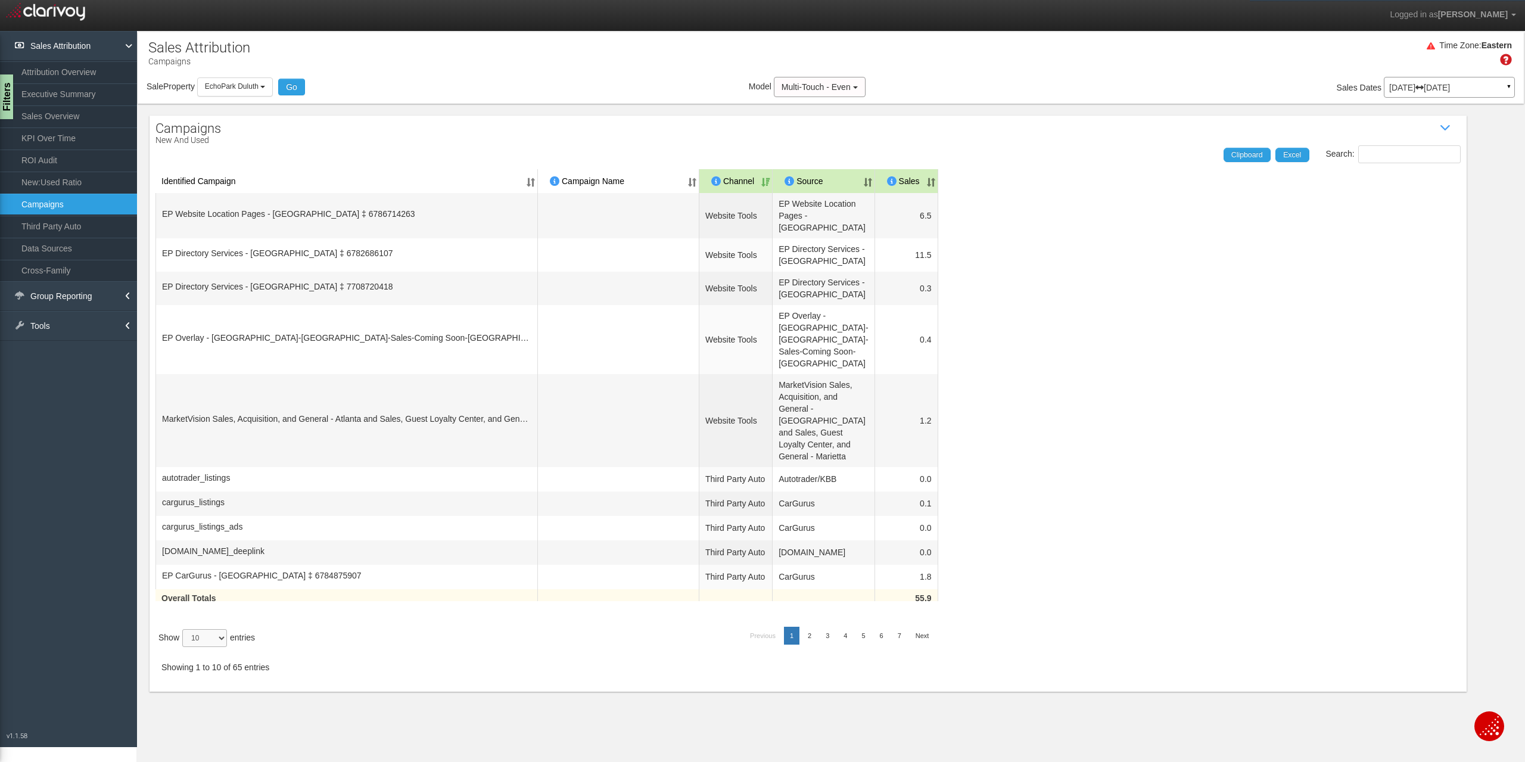
select select "100"
click at [184, 647] on select "10 25 50 100" at bounding box center [204, 638] width 45 height 18
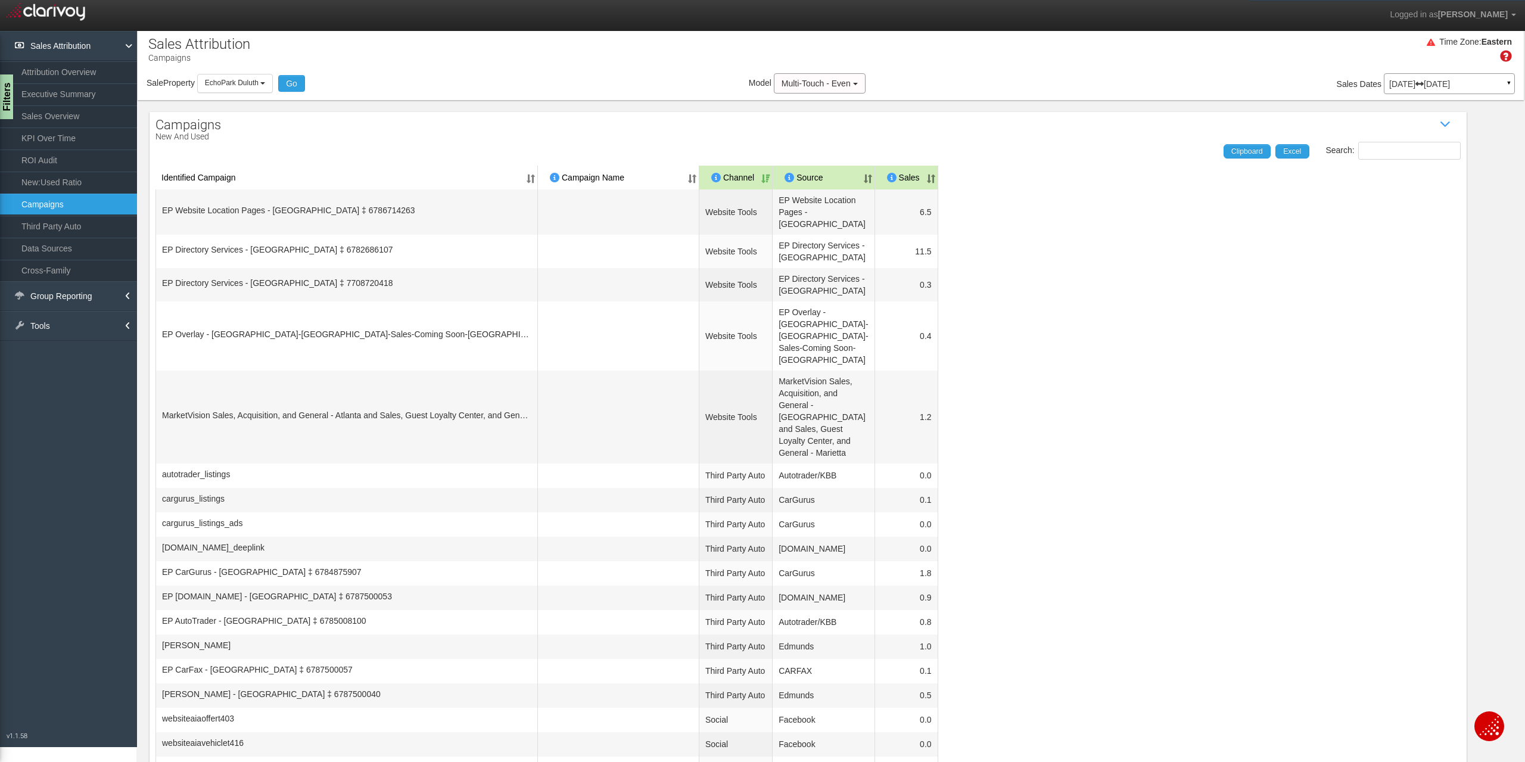
scroll to position [0, 0]
click at [909, 181] on th "Sales" at bounding box center [906, 181] width 63 height 24
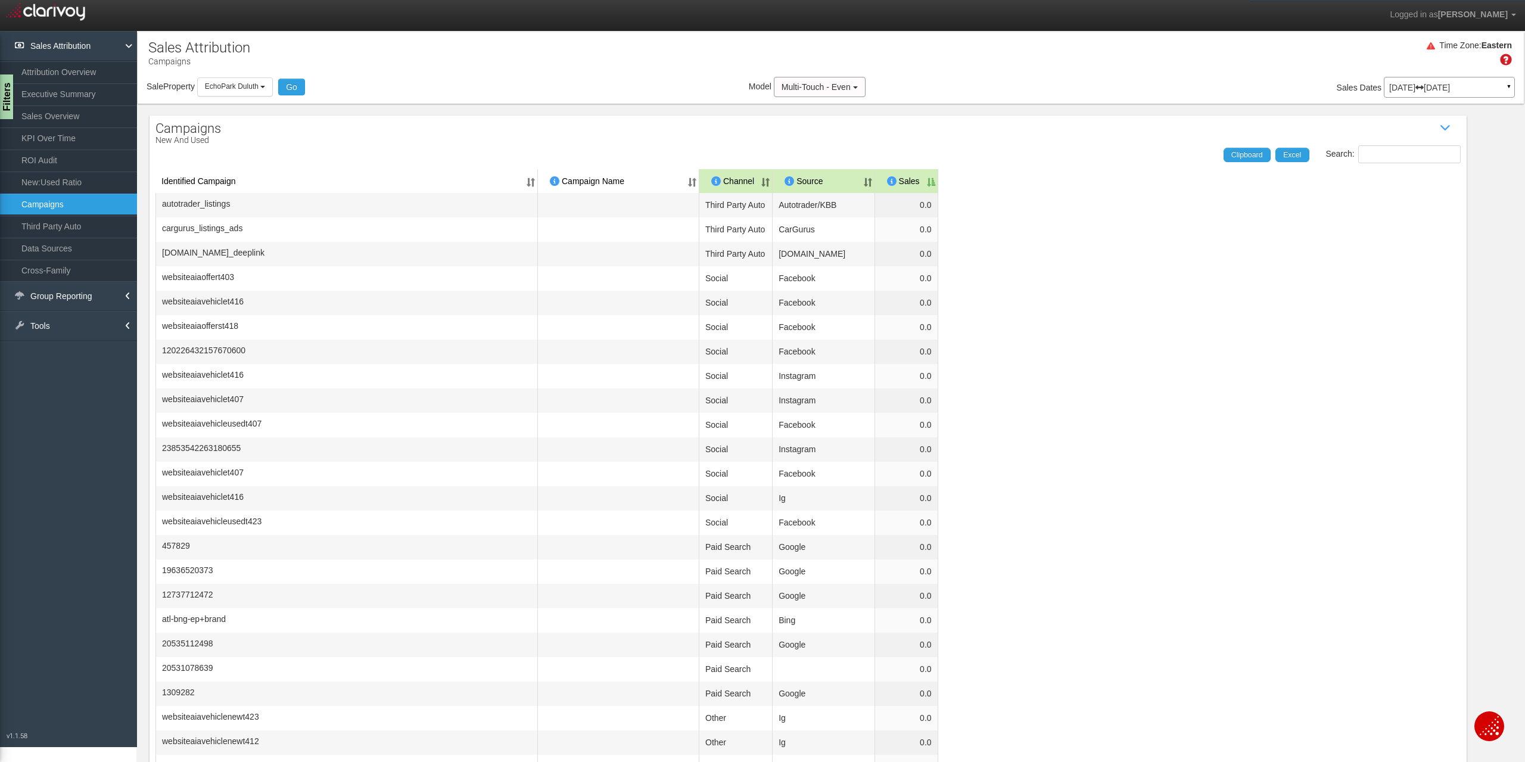
click at [909, 181] on th "Sales" at bounding box center [906, 181] width 63 height 24
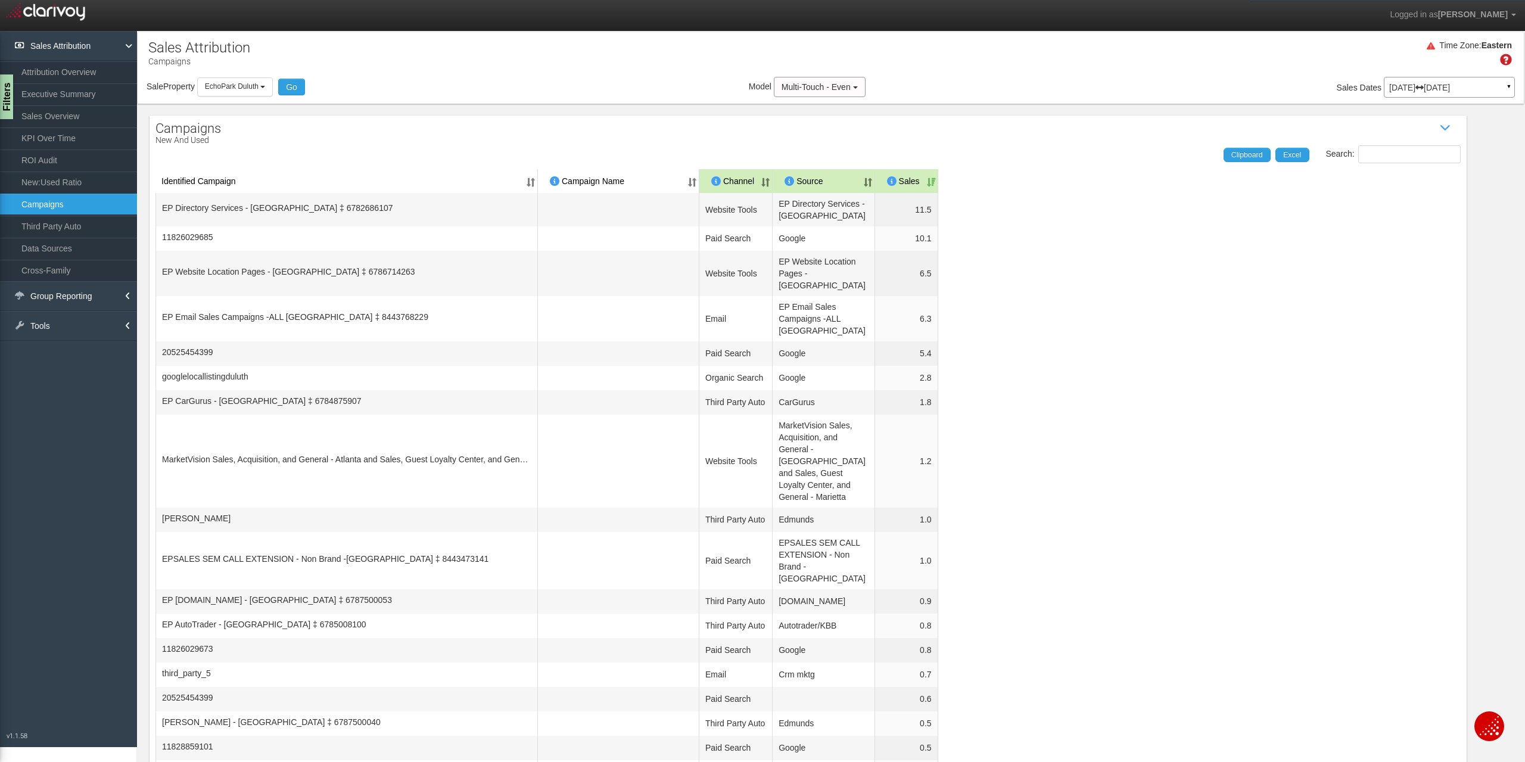
click at [10, 98] on div "Filters" at bounding box center [7, 97] width 15 height 48
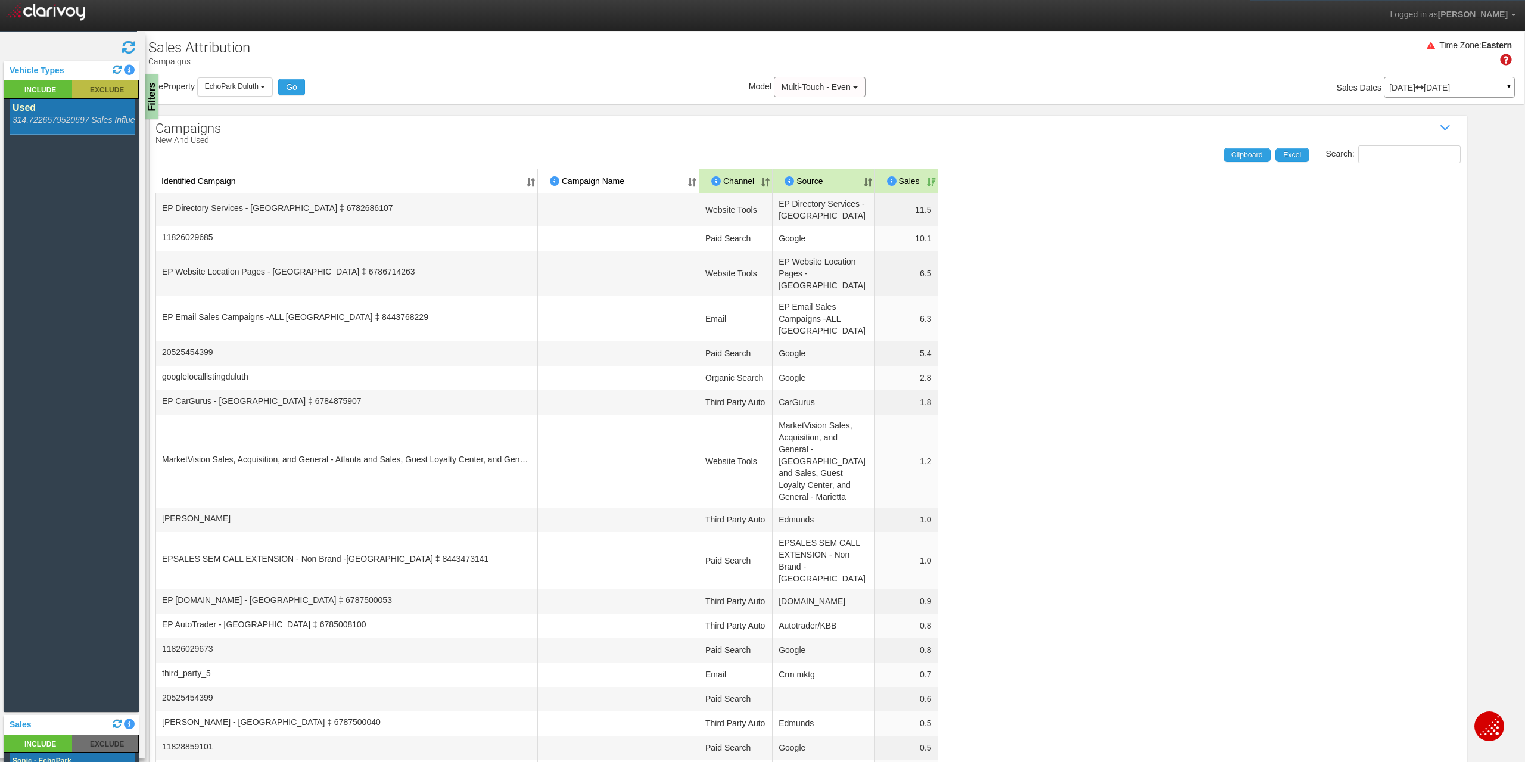
click at [111, 88] on rect at bounding box center [105, 88] width 66 height 17
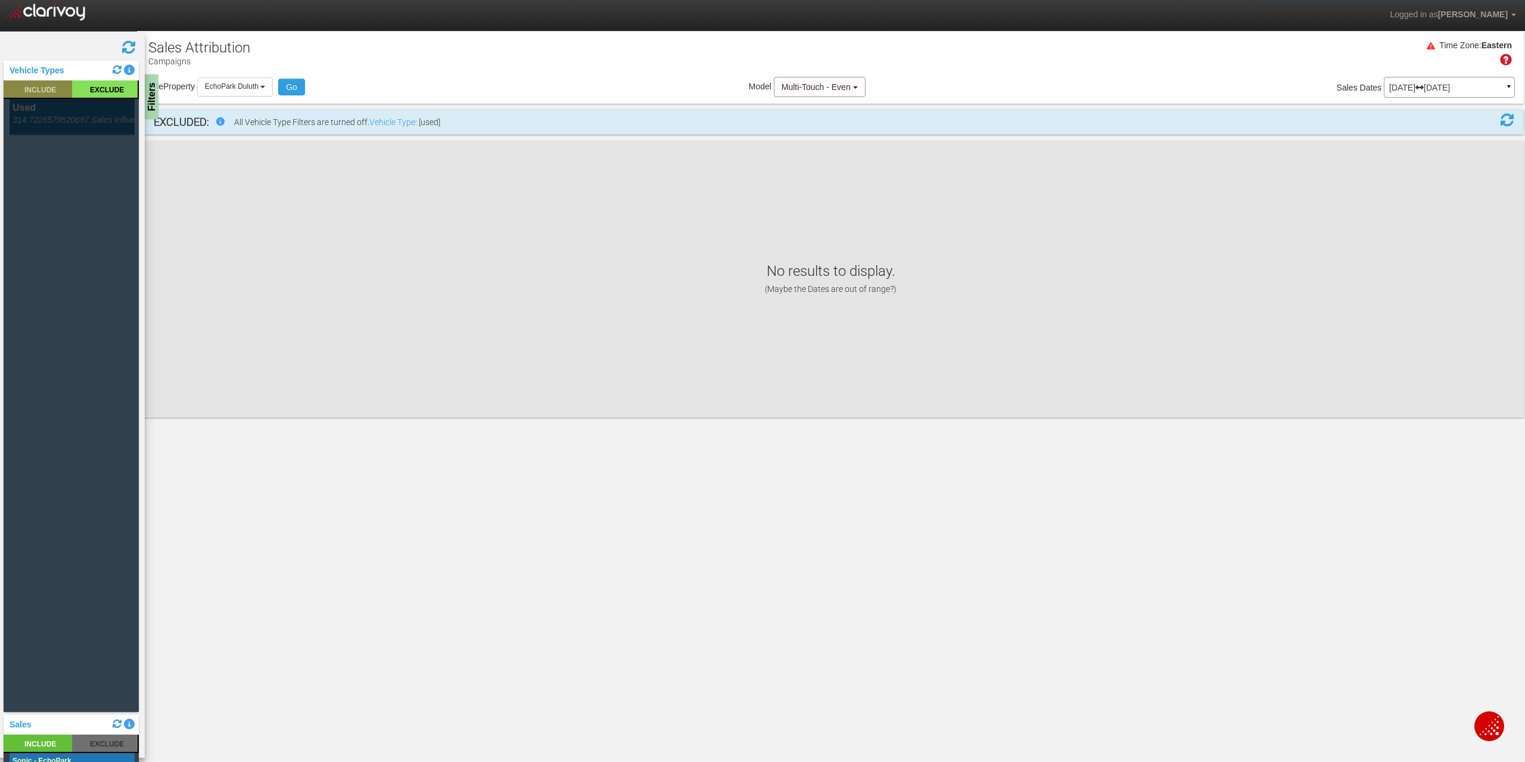
click at [48, 88] on rect at bounding box center [38, 88] width 69 height 17
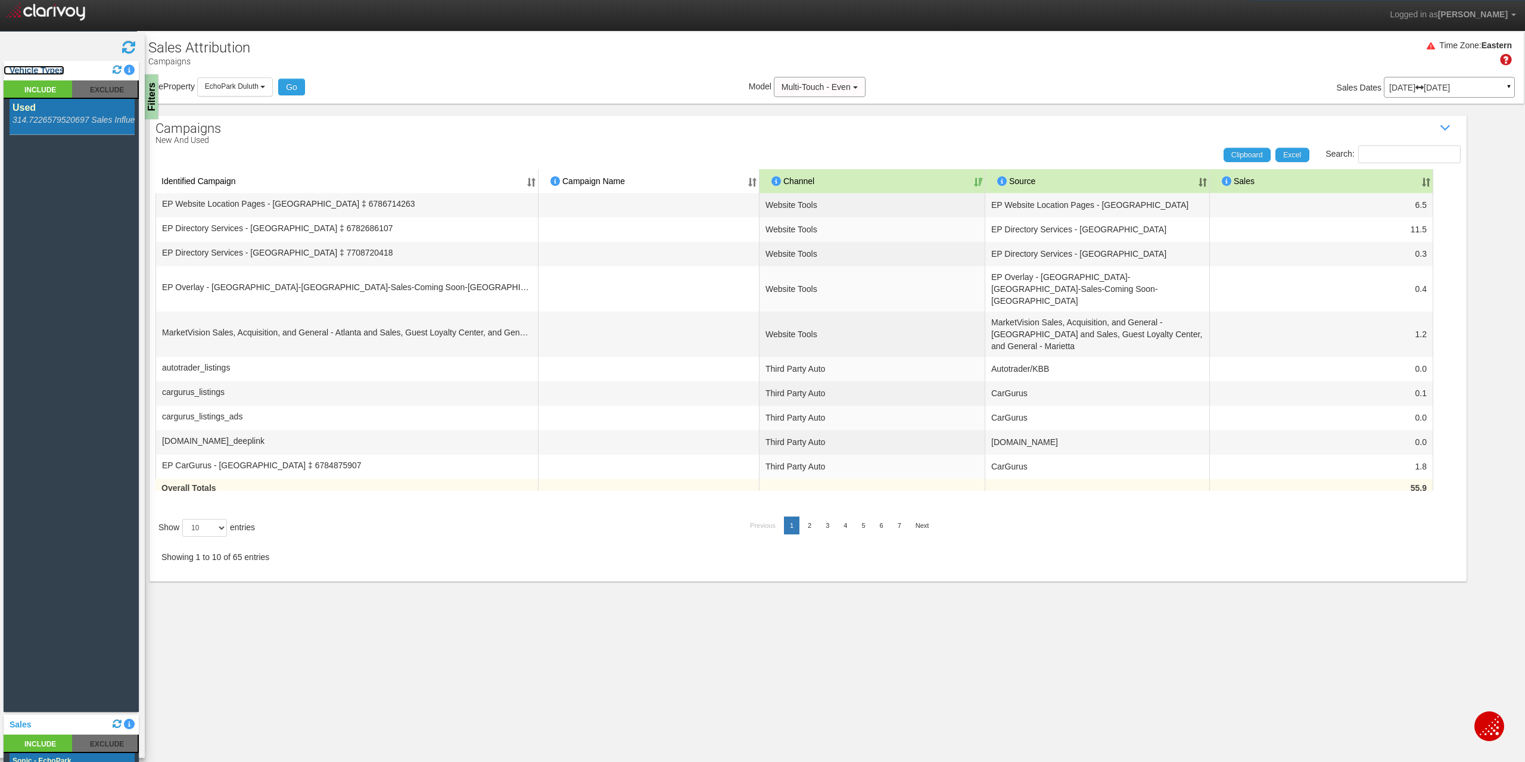
click at [47, 70] on link "Vehicle Types" at bounding box center [34, 71] width 61 height 10
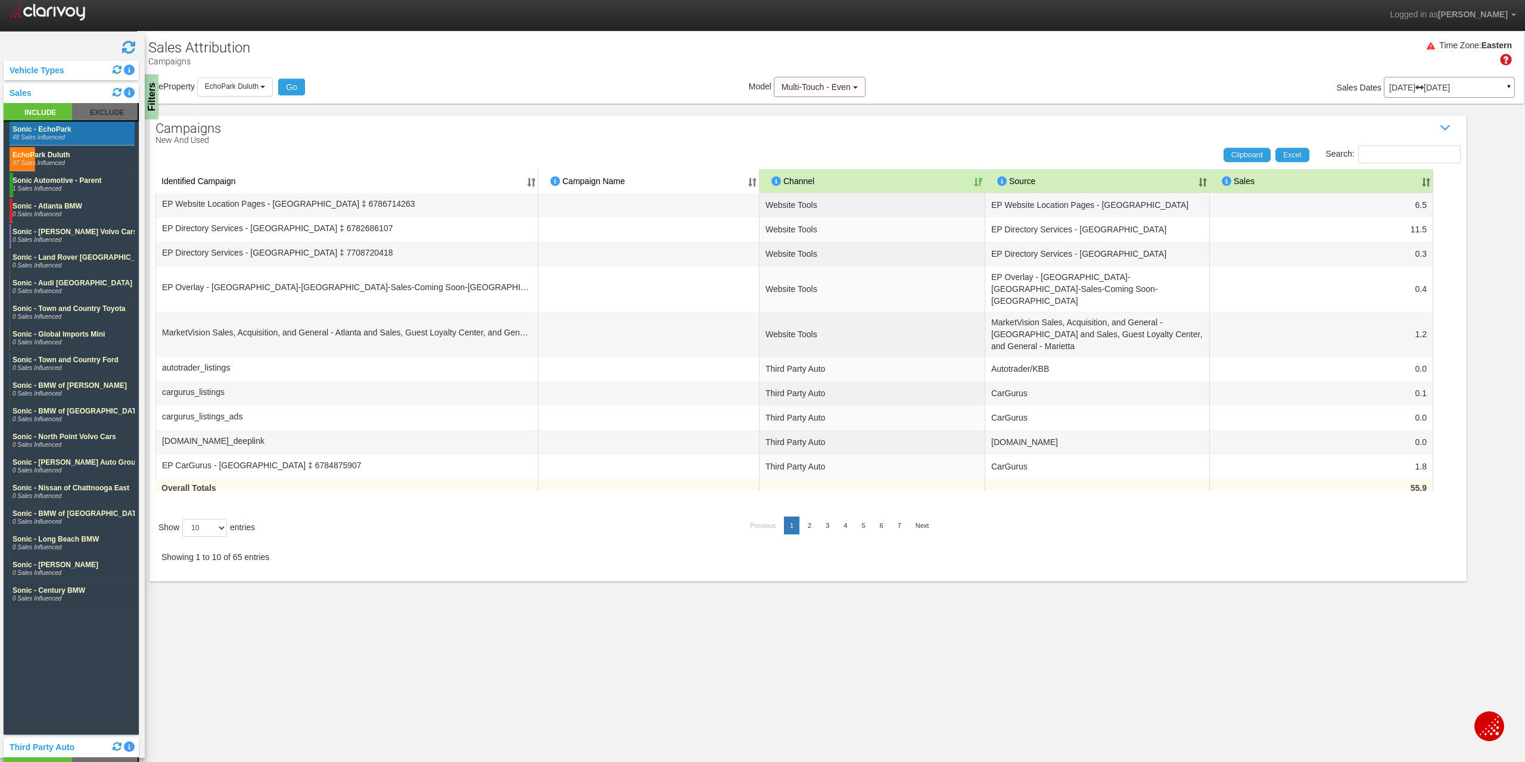
click at [36, 96] on div "Sales" at bounding box center [71, 93] width 135 height 20
click at [21, 94] on link "Sales" at bounding box center [18, 93] width 28 height 10
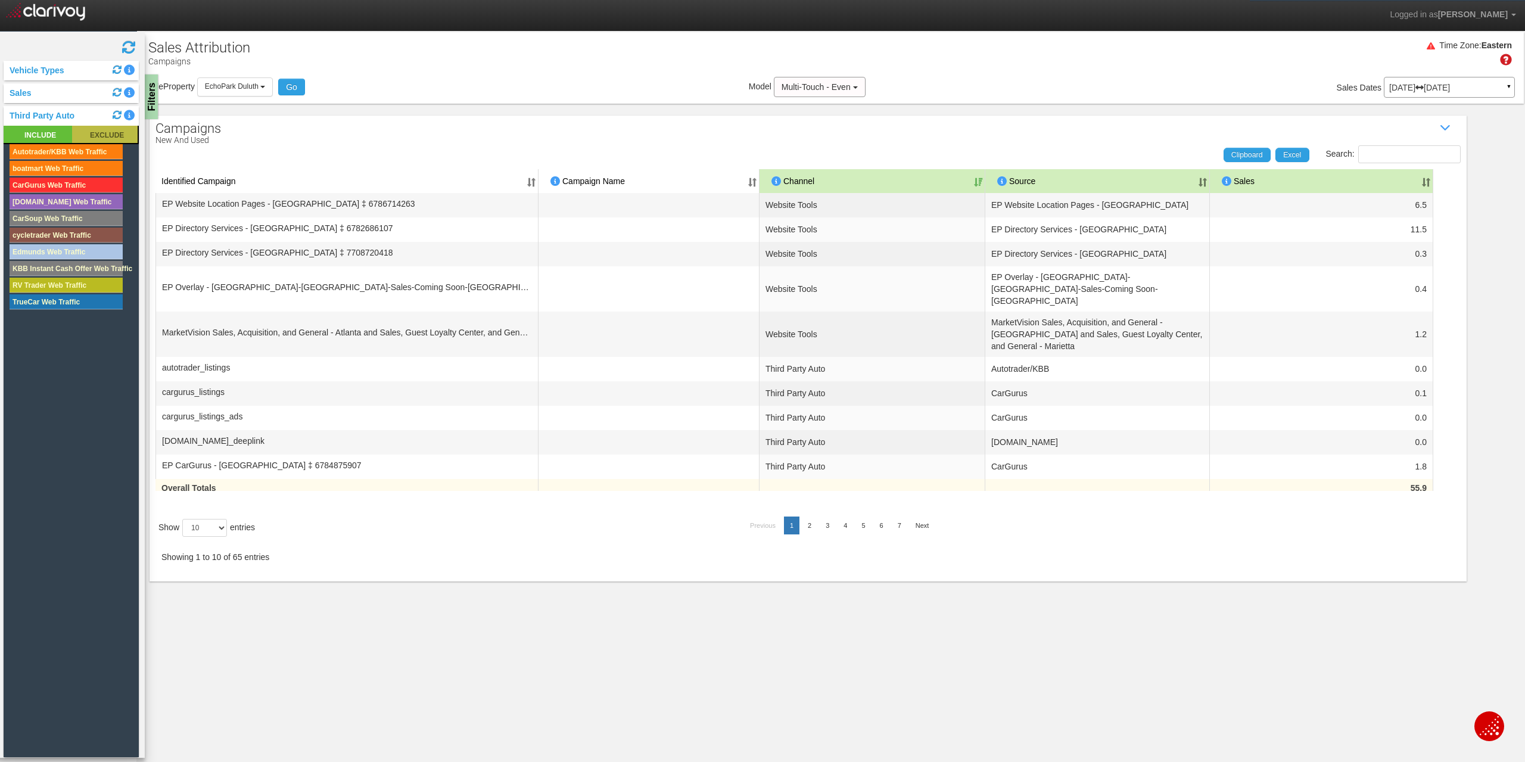
click at [103, 133] on rect at bounding box center [105, 134] width 66 height 17
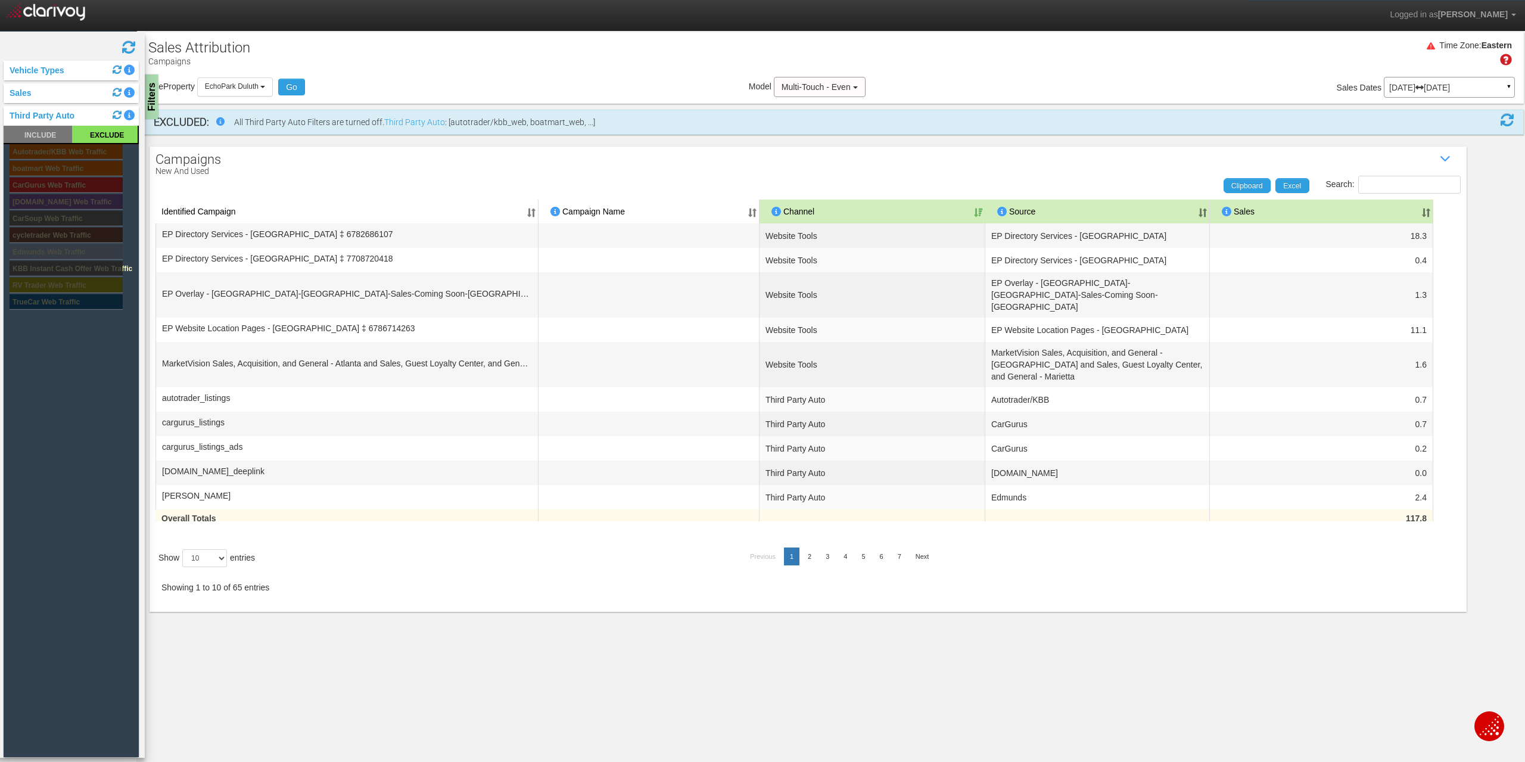
click at [836, 661] on section "Sales Attribution Campaigns Filters Vehicle Types INCLUDE EXCLUDE used 314.7226…" at bounding box center [830, 412] width 1389 height 762
click at [65, 149] on rect at bounding box center [66, 151] width 113 height 15
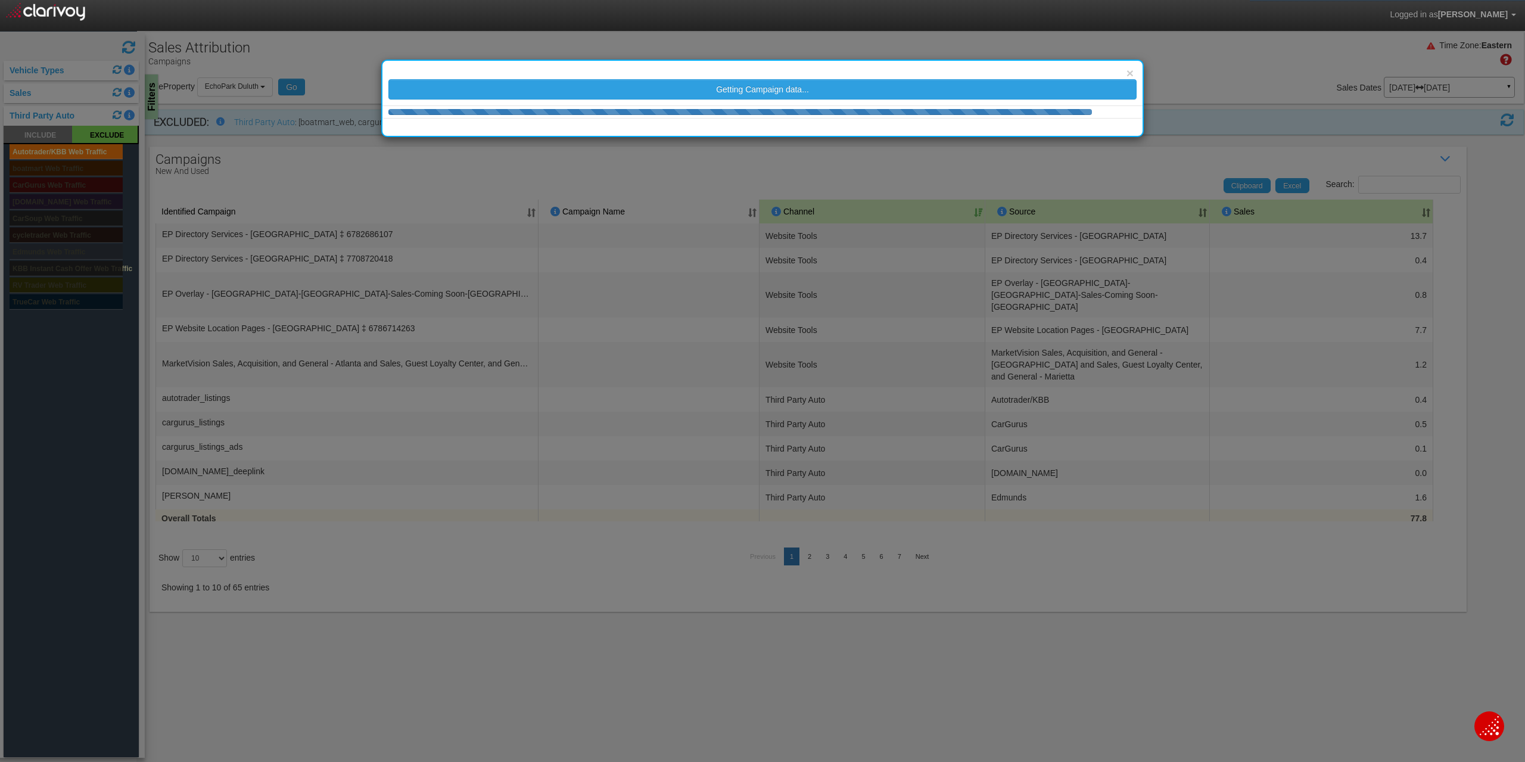
click at [64, 166] on body "Logged in as [PERSON_NAME] Edit Profile Change Password Signout Campaigns Sourc…" at bounding box center [762, 396] width 1525 height 793
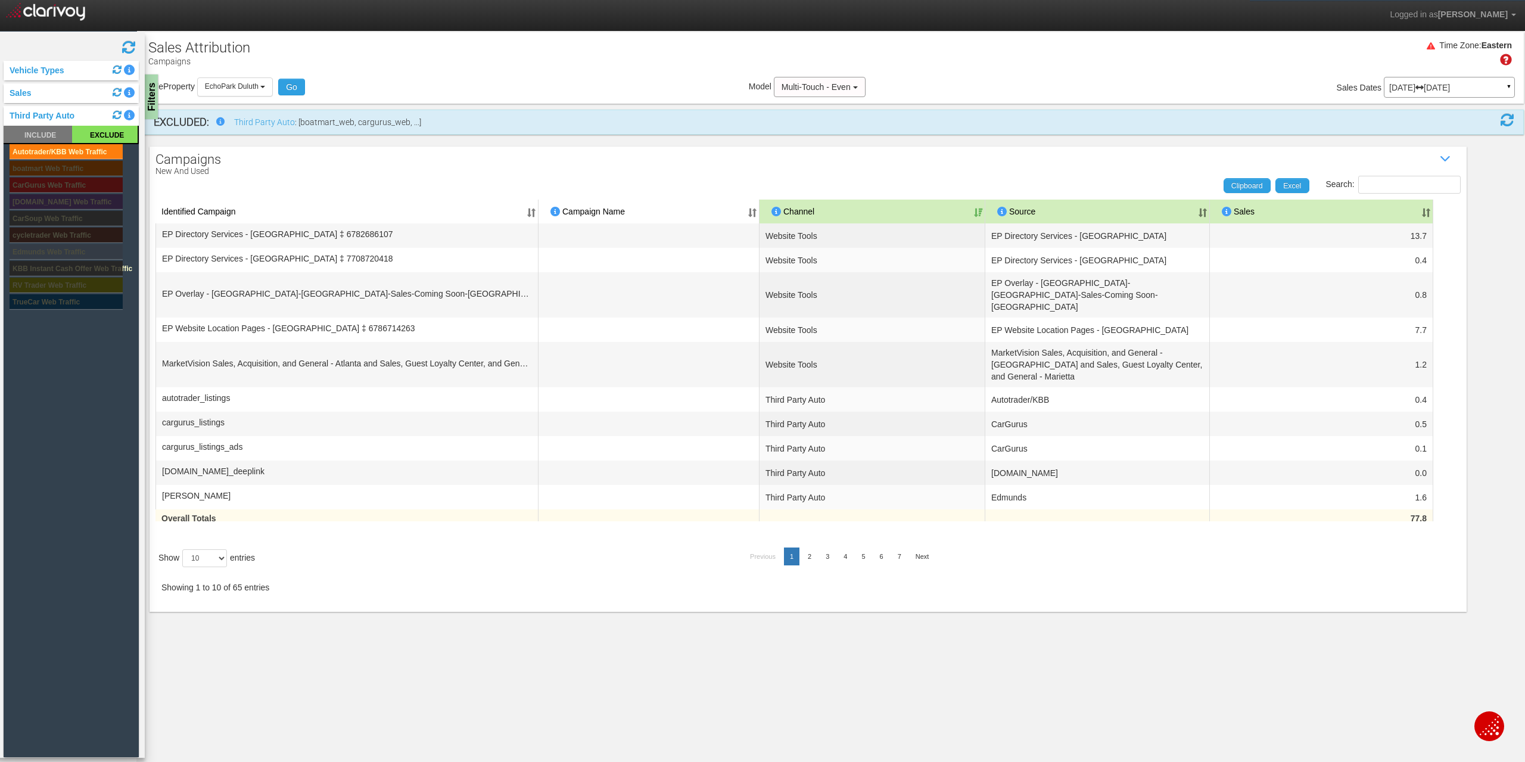
click at [64, 166] on rect at bounding box center [66, 168] width 113 height 15
click at [60, 189] on rect at bounding box center [66, 185] width 113 height 15
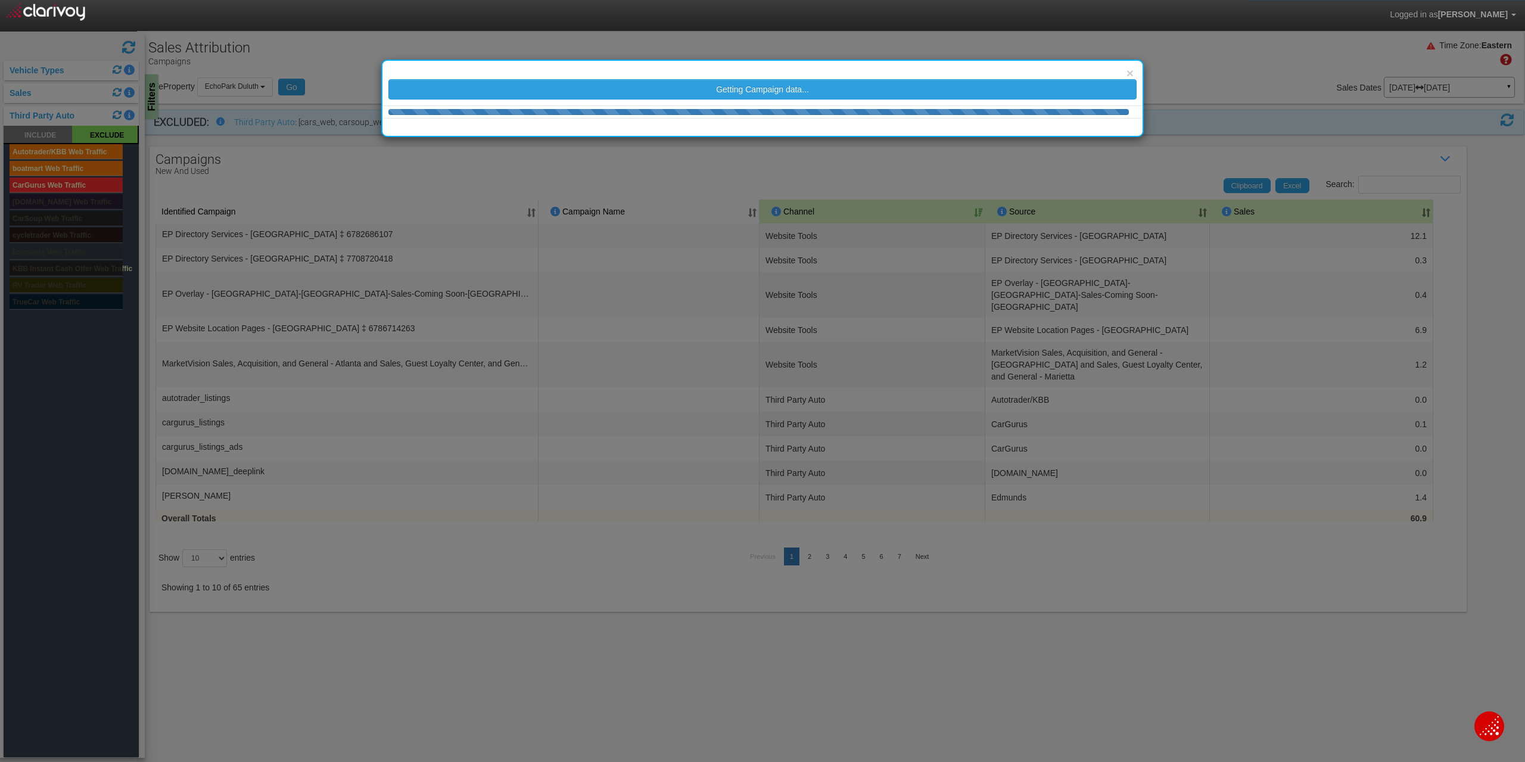
click at [60, 207] on div "× Getting Campaign data..." at bounding box center [762, 381] width 1525 height 762
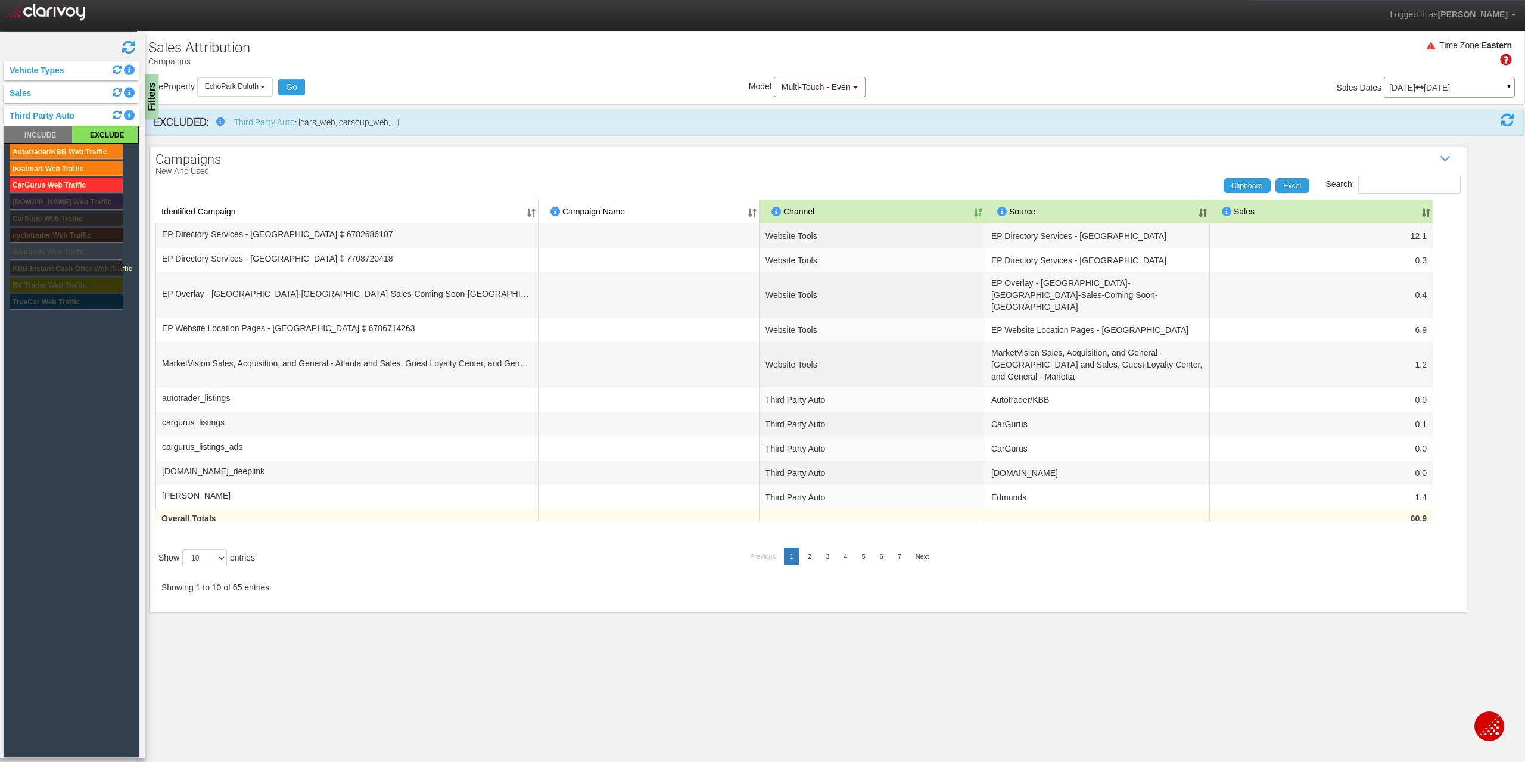
click at [60, 202] on rect at bounding box center [66, 201] width 113 height 15
click at [58, 219] on rect at bounding box center [66, 218] width 113 height 15
click at [52, 237] on rect at bounding box center [66, 235] width 113 height 15
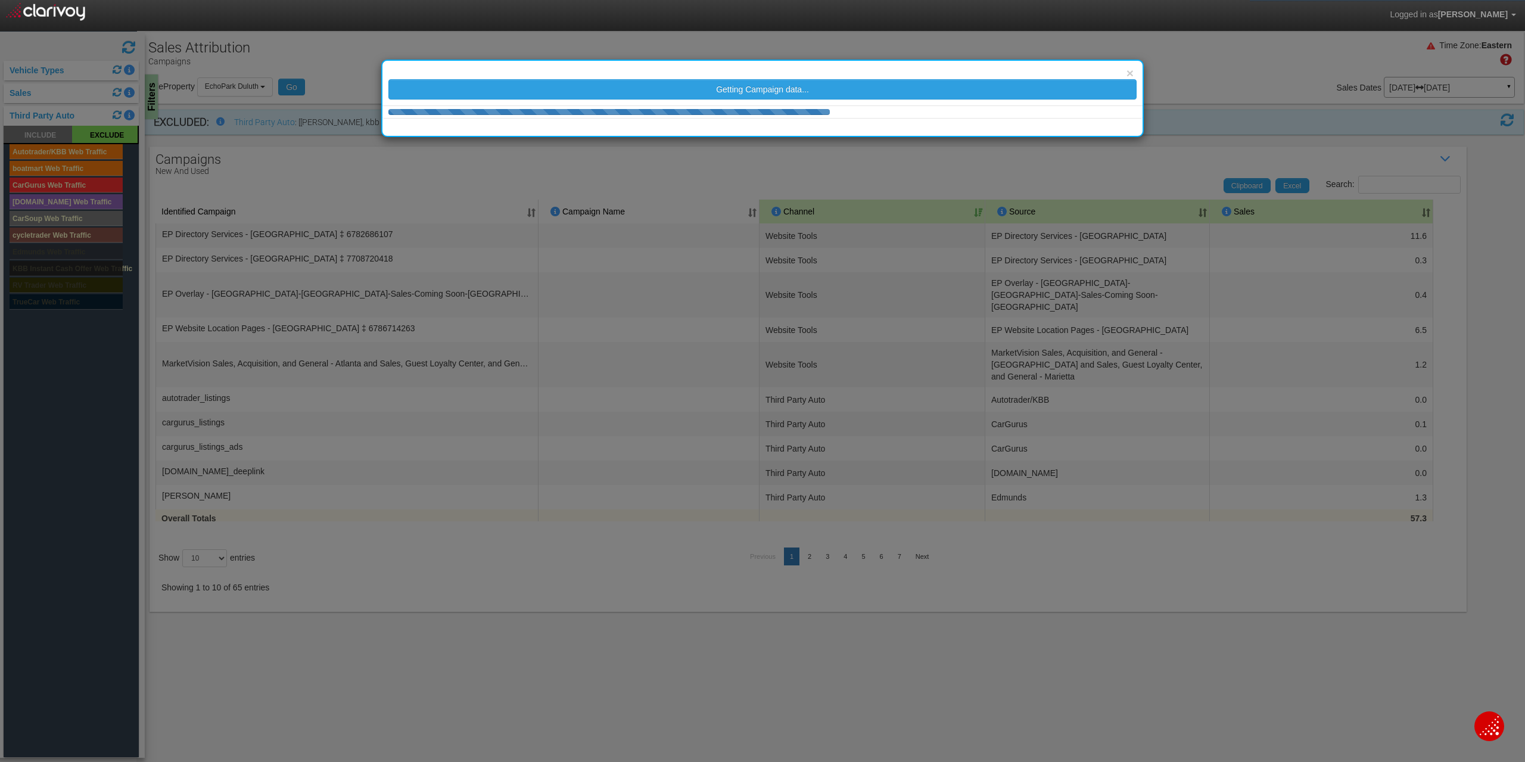
click at [48, 248] on div "× Getting Campaign data..." at bounding box center [762, 381] width 1525 height 762
click at [47, 251] on div "× Getting Campaign data..." at bounding box center [762, 381] width 1525 height 762
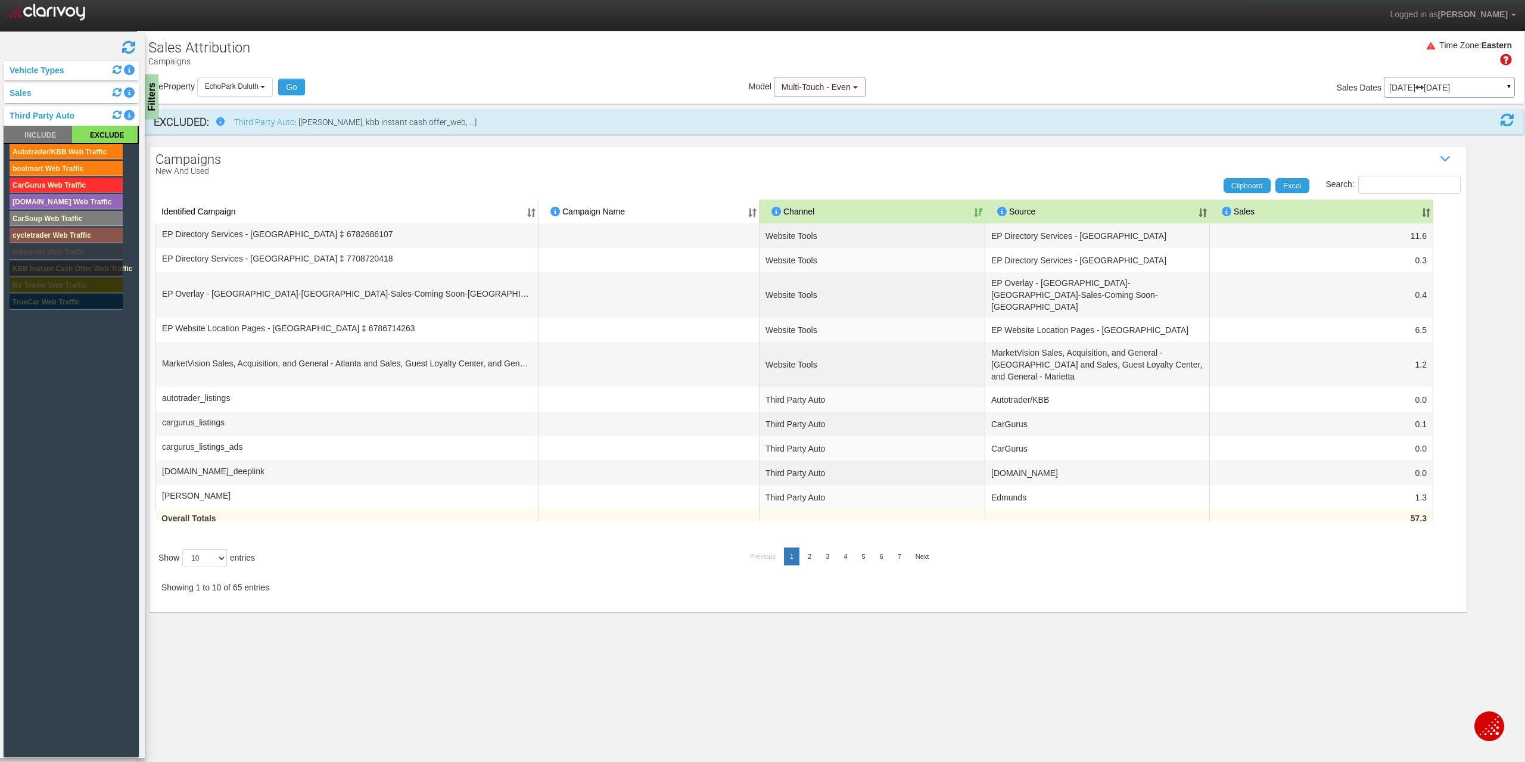
click at [47, 251] on rect at bounding box center [66, 251] width 113 height 15
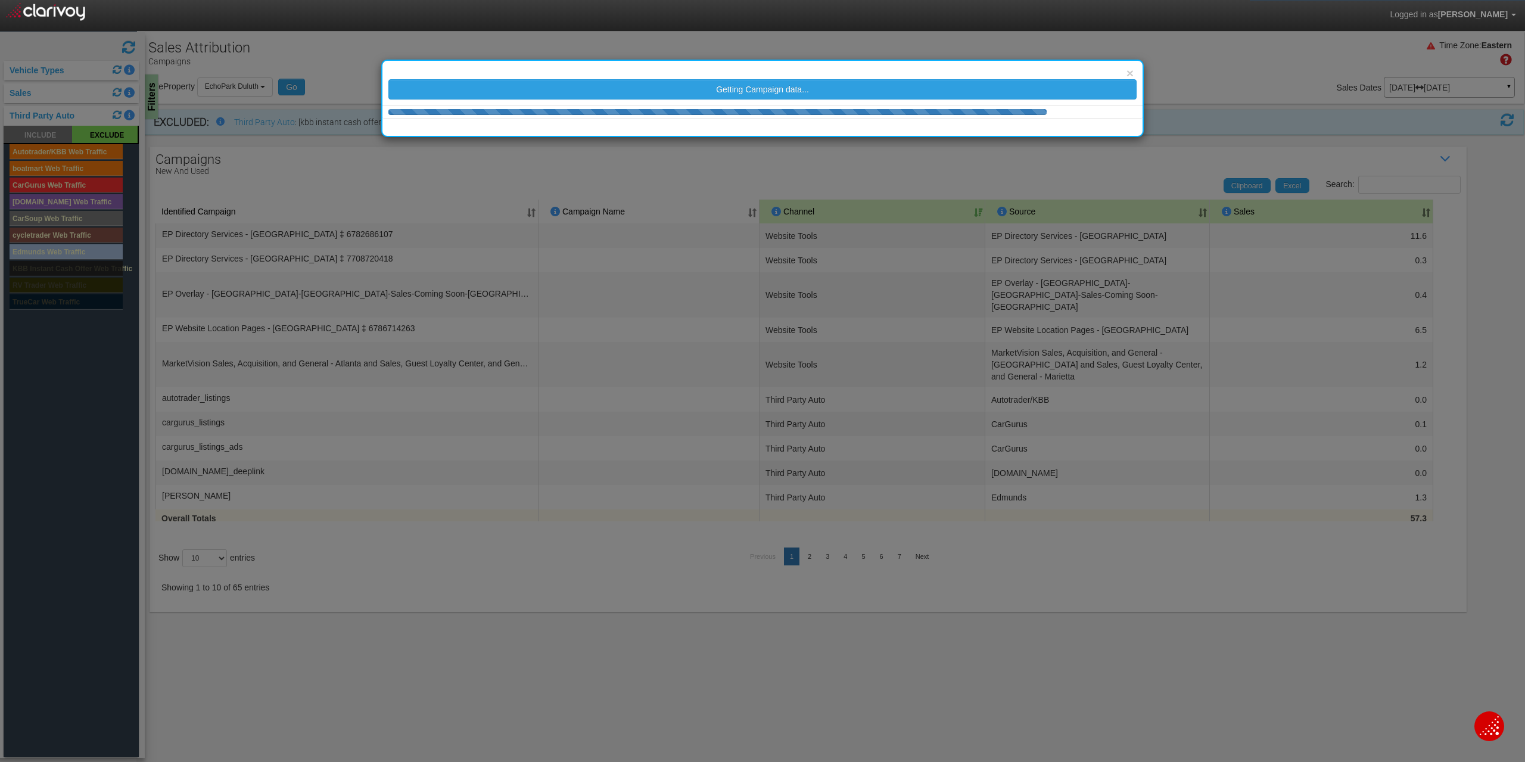
click at [57, 268] on div "× Getting Campaign data..." at bounding box center [762, 381] width 1525 height 762
click at [58, 268] on div "× Getting Campaign data..." at bounding box center [762, 381] width 1525 height 762
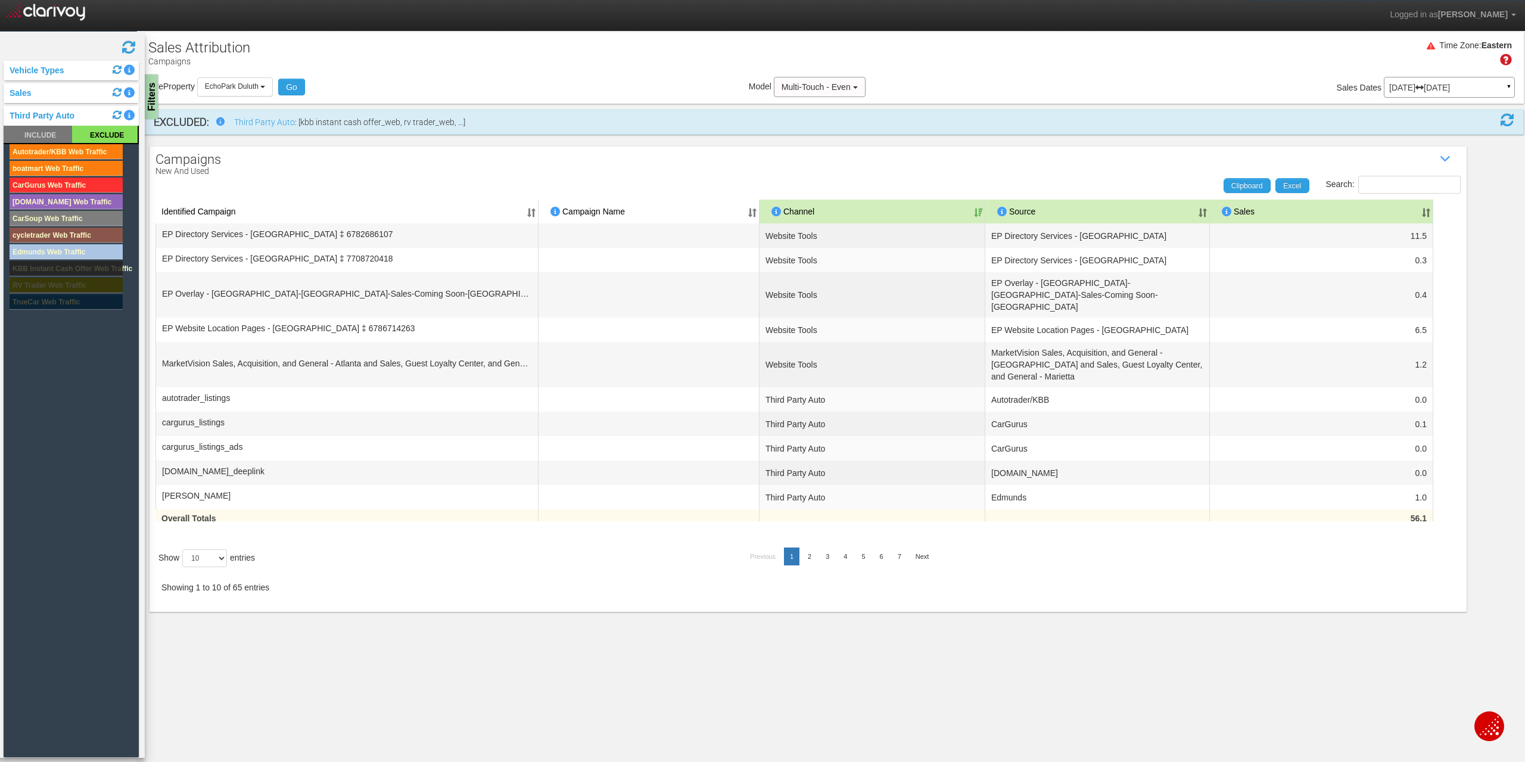
click at [57, 269] on rect at bounding box center [66, 268] width 113 height 15
click at [66, 288] on rect at bounding box center [66, 285] width 113 height 15
drag, startPoint x: 960, startPoint y: 213, endPoint x: 925, endPoint y: 176, distance: 51.0
click at [925, 176] on div "Search:" at bounding box center [1131, 185] width 658 height 18
click at [215, 549] on select "10 25 50 100" at bounding box center [204, 558] width 45 height 18
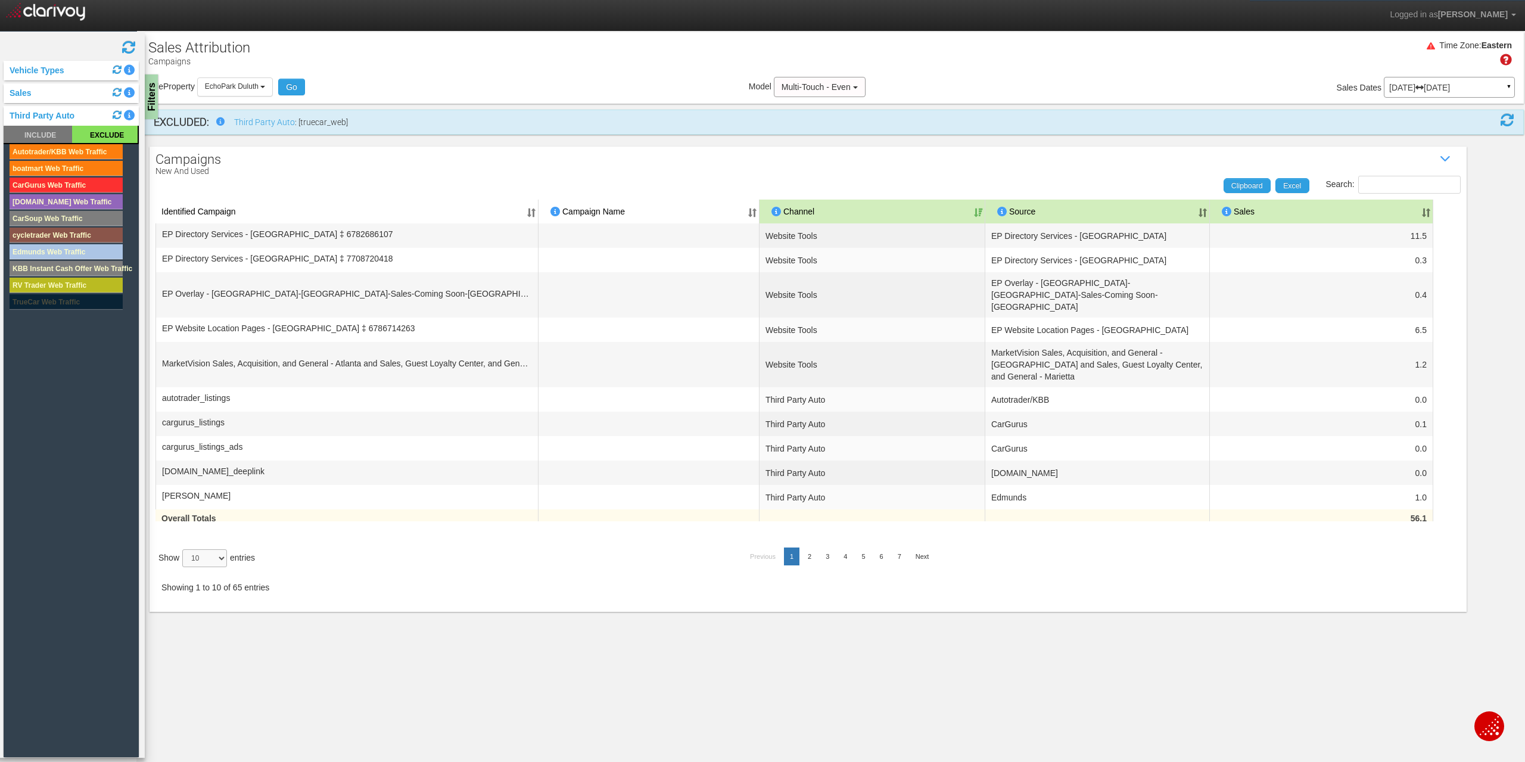
select select "100"
click at [184, 567] on select "10 25 50 100" at bounding box center [204, 558] width 45 height 18
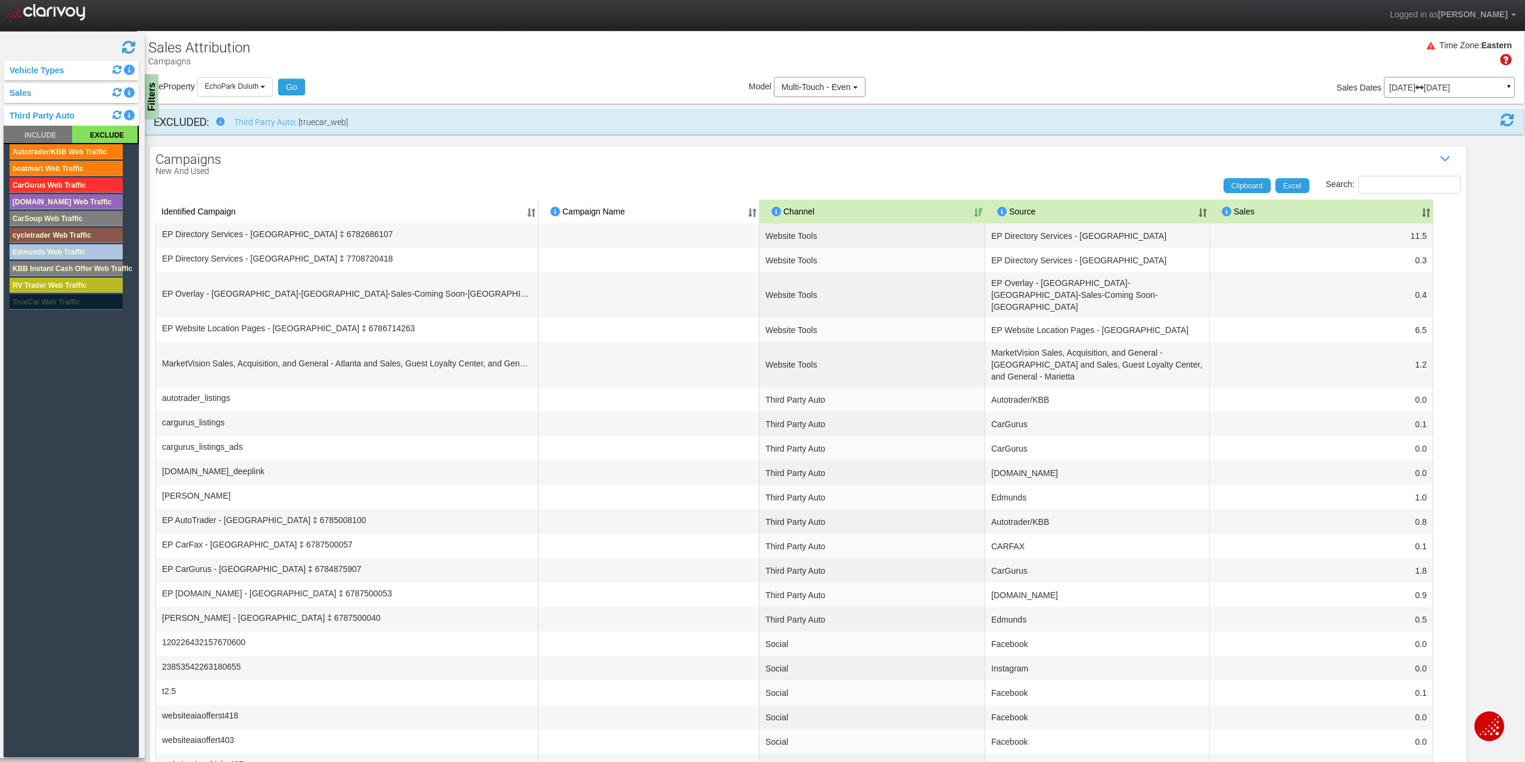
click at [273, 186] on div "Search: Clipboard Excel" at bounding box center [802, 185] width 1317 height 18
